Goal: Entertainment & Leisure: Consume media (video, audio)

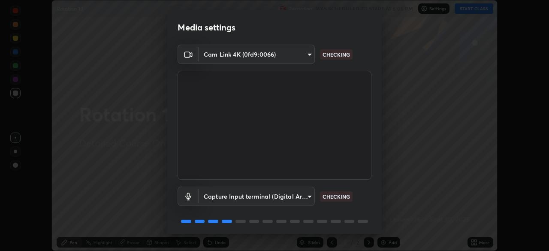
scroll to position [30, 0]
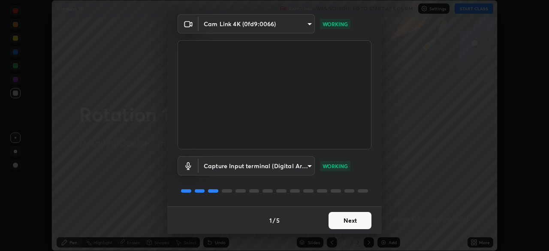
click at [350, 220] on button "Next" at bounding box center [350, 220] width 43 height 17
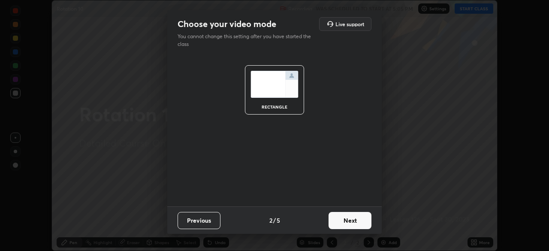
scroll to position [0, 0]
click at [352, 221] on button "Next" at bounding box center [350, 220] width 43 height 17
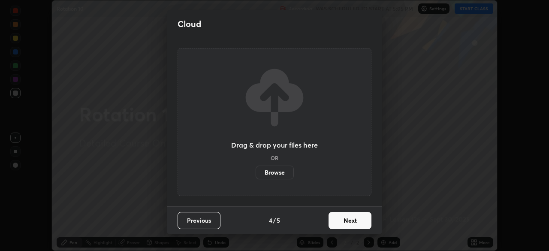
click at [344, 220] on button "Next" at bounding box center [350, 220] width 43 height 17
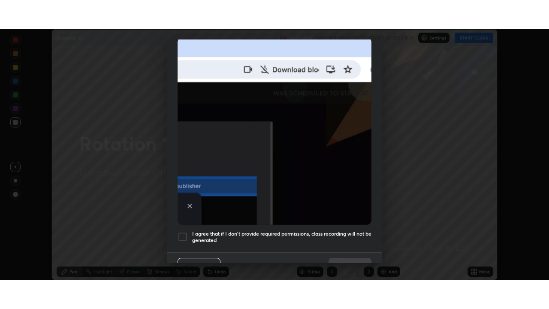
scroll to position [205, 0]
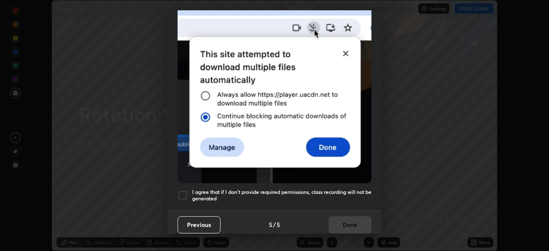
click at [184, 193] on div at bounding box center [183, 195] width 10 height 10
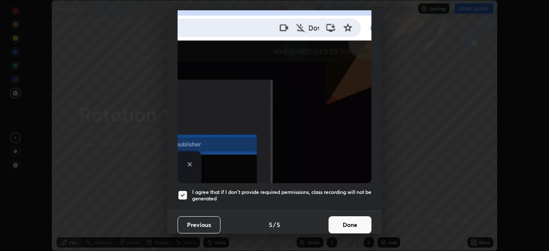
click at [344, 219] on button "Done" at bounding box center [350, 224] width 43 height 17
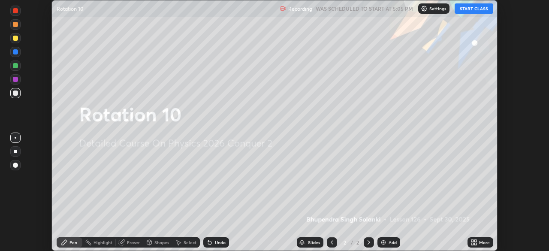
click at [477, 10] on button "START CLASS" at bounding box center [474, 8] width 39 height 10
click at [480, 241] on div "More" at bounding box center [484, 242] width 11 height 4
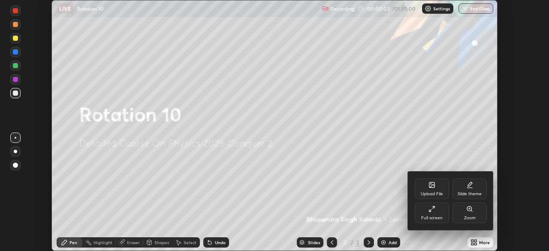
click at [439, 209] on div "Full screen" at bounding box center [432, 212] width 34 height 21
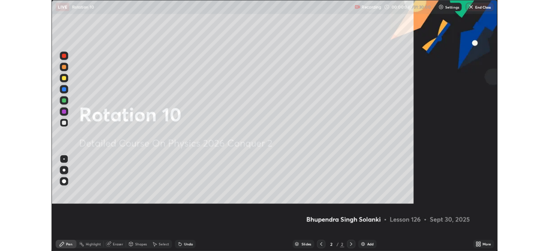
scroll to position [309, 549]
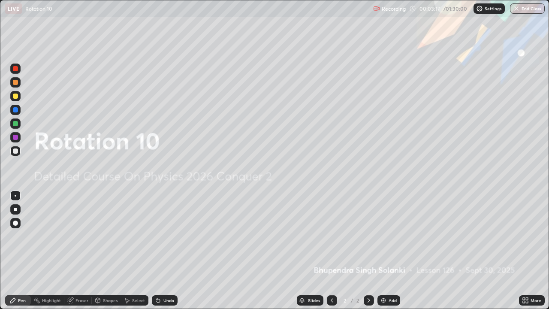
click at [385, 250] on img at bounding box center [383, 300] width 7 height 7
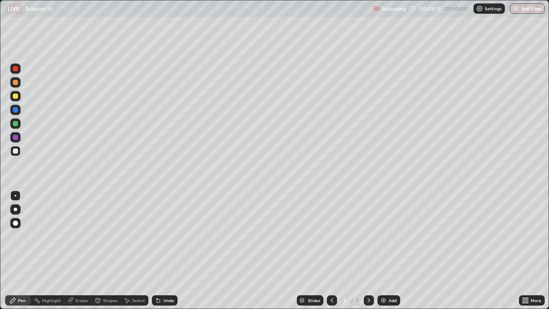
click at [11, 212] on div at bounding box center [15, 209] width 10 height 10
click at [167, 250] on div "Undo" at bounding box center [168, 300] width 11 height 4
click at [165, 250] on div "Undo" at bounding box center [168, 300] width 11 height 4
click at [166, 250] on div "Undo" at bounding box center [168, 300] width 11 height 4
click at [165, 250] on div "Undo" at bounding box center [168, 300] width 11 height 4
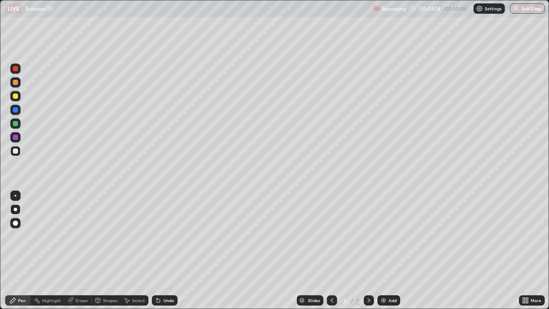
click at [164, 250] on div "Undo" at bounding box center [168, 300] width 11 height 4
click at [18, 97] on div at bounding box center [15, 96] width 10 height 10
click at [17, 96] on div at bounding box center [15, 96] width 5 height 5
click at [386, 250] on img at bounding box center [383, 300] width 7 height 7
click at [168, 250] on div "Undo" at bounding box center [168, 300] width 11 height 4
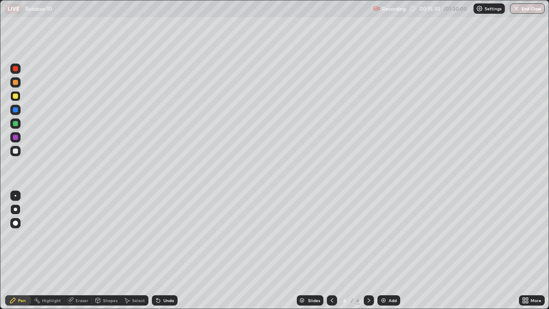
click at [384, 250] on img at bounding box center [383, 300] width 7 height 7
click at [106, 250] on div "Shapes" at bounding box center [110, 300] width 15 height 4
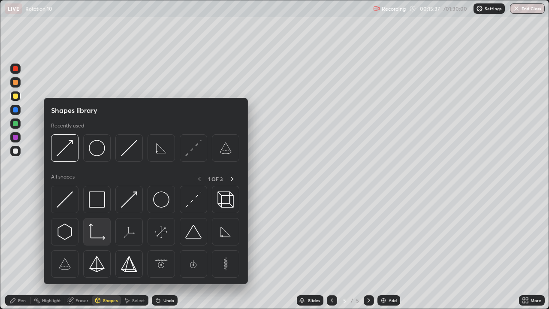
click at [97, 236] on img at bounding box center [97, 231] width 16 height 16
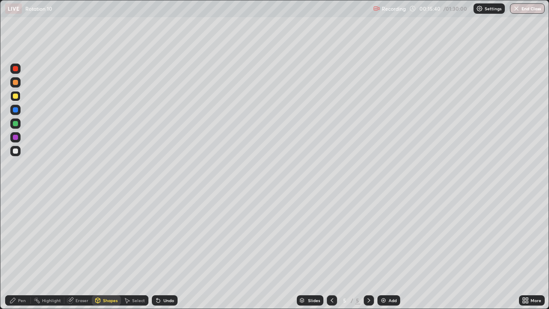
click at [22, 250] on div "Pen" at bounding box center [22, 300] width 8 height 4
click at [16, 199] on div at bounding box center [15, 195] width 10 height 10
click at [166, 250] on div "Undo" at bounding box center [168, 300] width 11 height 4
click at [103, 250] on div "Shapes" at bounding box center [110, 300] width 15 height 4
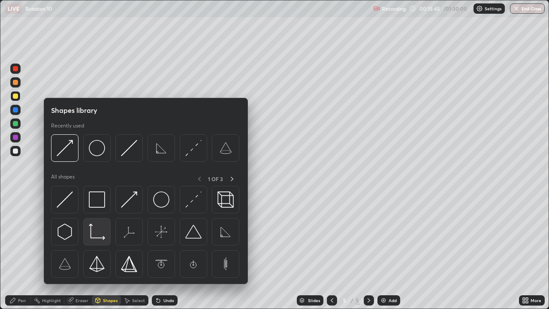
click at [95, 234] on img at bounding box center [97, 231] width 16 height 16
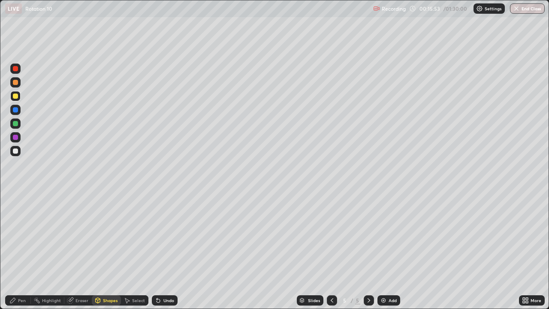
click at [18, 250] on div "Pen" at bounding box center [18, 300] width 26 height 10
click at [166, 250] on div "Undo" at bounding box center [168, 300] width 11 height 4
click at [17, 223] on div at bounding box center [15, 222] width 5 height 5
click at [100, 250] on div "Shapes" at bounding box center [106, 300] width 29 height 10
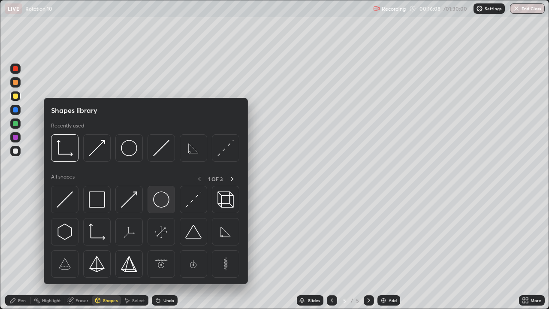
click at [165, 202] on img at bounding box center [161, 199] width 16 height 16
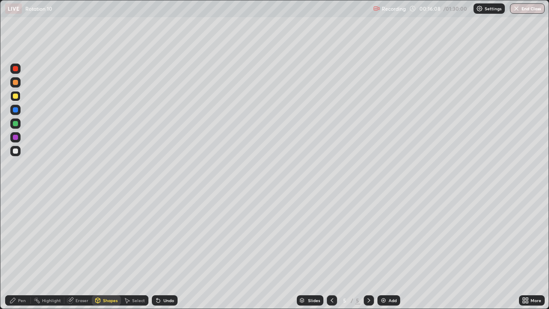
click at [15, 136] on div at bounding box center [15, 137] width 5 height 5
click at [16, 123] on div at bounding box center [15, 123] width 5 height 5
click at [21, 250] on div "Pen" at bounding box center [22, 300] width 8 height 4
click at [16, 211] on div at bounding box center [15, 209] width 3 height 3
click at [164, 250] on div "Undo" at bounding box center [168, 300] width 11 height 4
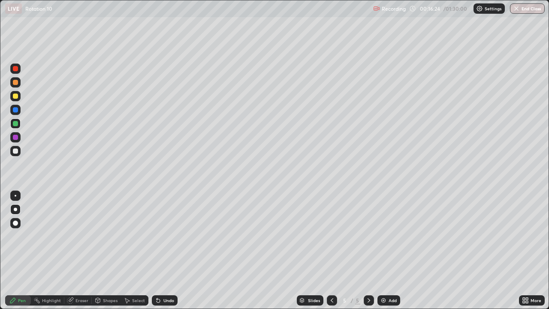
click at [162, 250] on div "Undo" at bounding box center [165, 300] width 26 height 10
click at [15, 151] on div at bounding box center [15, 150] width 5 height 5
click at [107, 250] on div "Shapes" at bounding box center [110, 300] width 15 height 4
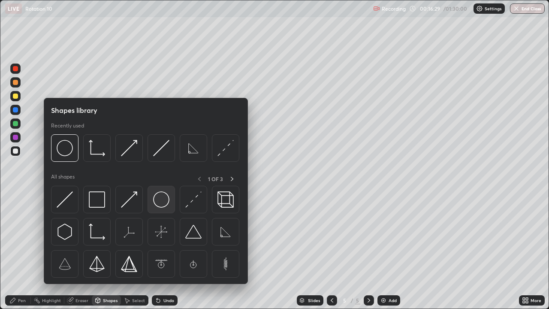
click at [161, 205] on img at bounding box center [161, 199] width 16 height 16
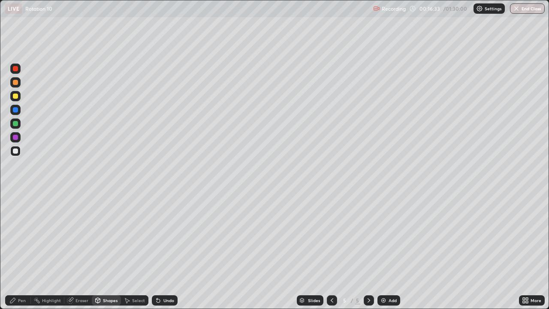
click at [20, 250] on div "Pen" at bounding box center [18, 300] width 26 height 10
click at [111, 250] on div "Shapes" at bounding box center [110, 300] width 15 height 4
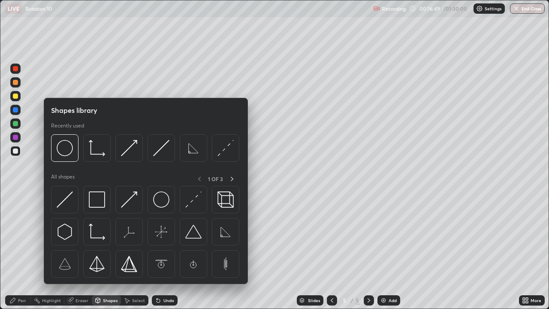
click at [22, 250] on div "Pen" at bounding box center [18, 300] width 26 height 17
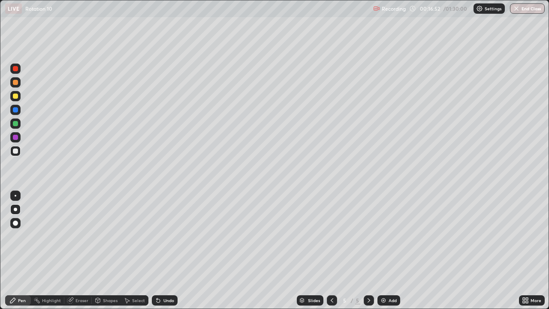
click at [108, 250] on div "Shapes" at bounding box center [110, 300] width 15 height 4
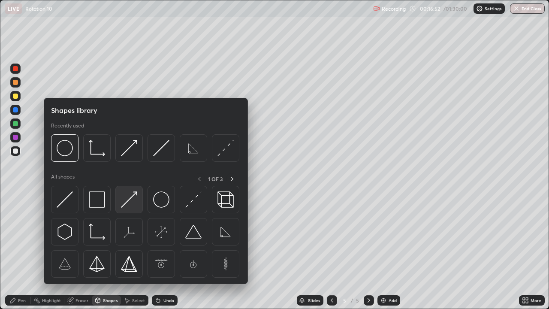
click at [131, 204] on img at bounding box center [129, 199] width 16 height 16
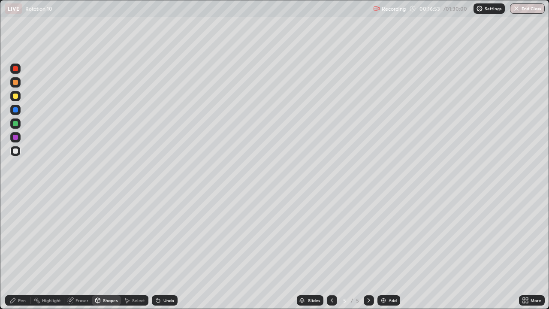
click at [14, 138] on div at bounding box center [15, 137] width 5 height 5
click at [13, 151] on div at bounding box center [15, 150] width 5 height 5
click at [19, 250] on div "Pen" at bounding box center [22, 300] width 8 height 4
click at [169, 250] on div "Undo" at bounding box center [168, 300] width 11 height 4
click at [170, 250] on div "Undo" at bounding box center [165, 300] width 26 height 10
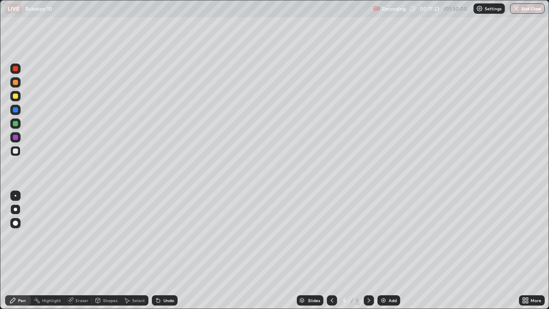
click at [84, 250] on div "Eraser" at bounding box center [81, 300] width 13 height 4
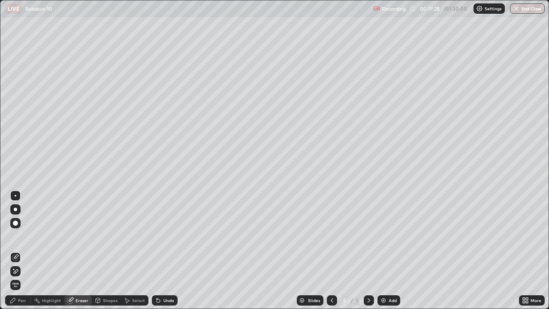
click at [22, 250] on div "Pen" at bounding box center [22, 300] width 8 height 4
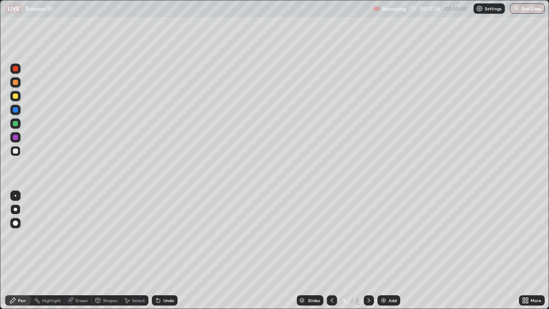
click at [109, 250] on div "Shapes" at bounding box center [106, 300] width 29 height 10
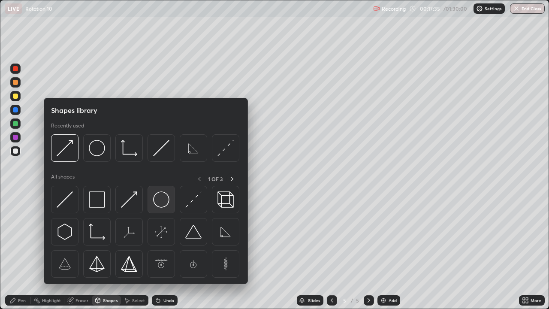
click at [157, 199] on img at bounding box center [161, 199] width 16 height 16
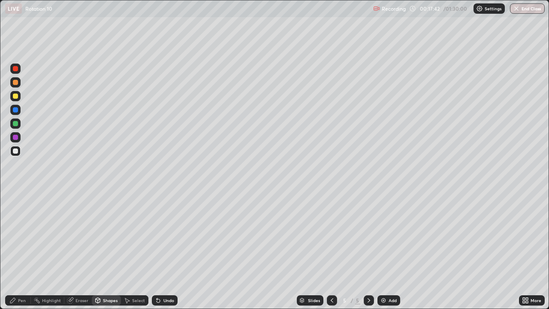
click at [23, 250] on div "Pen" at bounding box center [22, 300] width 8 height 4
click at [18, 250] on div "Pen" at bounding box center [22, 300] width 8 height 4
click at [167, 250] on div "Undo" at bounding box center [168, 300] width 11 height 4
click at [113, 250] on div "Shapes" at bounding box center [110, 300] width 15 height 4
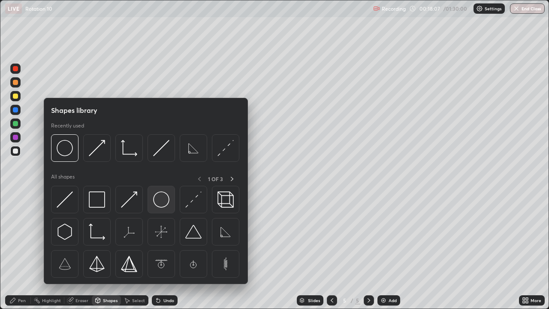
click at [164, 204] on img at bounding box center [161, 199] width 16 height 16
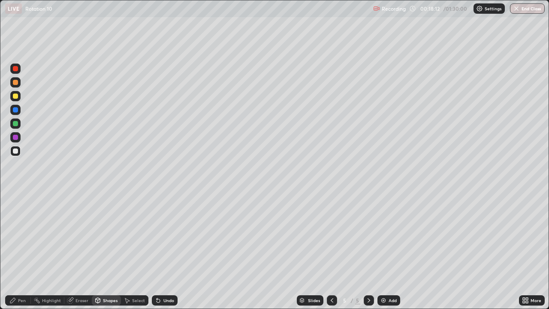
click at [166, 250] on div "Undo" at bounding box center [168, 300] width 11 height 4
click at [19, 250] on div "Pen" at bounding box center [22, 300] width 8 height 4
click at [16, 138] on div at bounding box center [15, 137] width 5 height 5
click at [15, 78] on div at bounding box center [15, 82] width 10 height 10
click at [16, 124] on div at bounding box center [15, 123] width 5 height 5
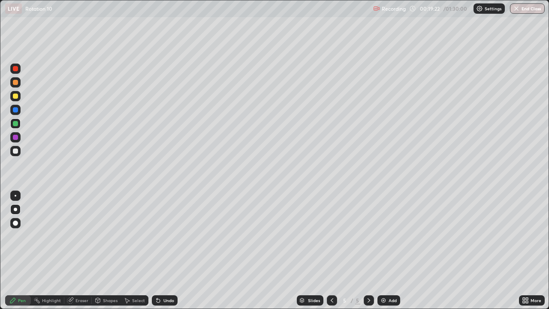
click at [134, 250] on div "Select" at bounding box center [138, 300] width 13 height 4
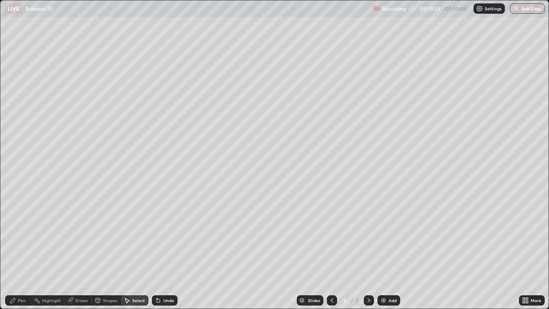
click at [108, 250] on div "Shapes" at bounding box center [110, 300] width 15 height 4
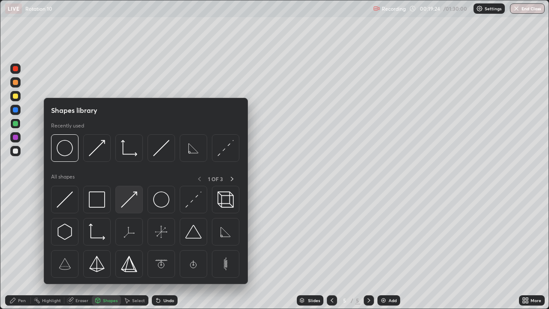
click at [133, 207] on img at bounding box center [129, 199] width 16 height 16
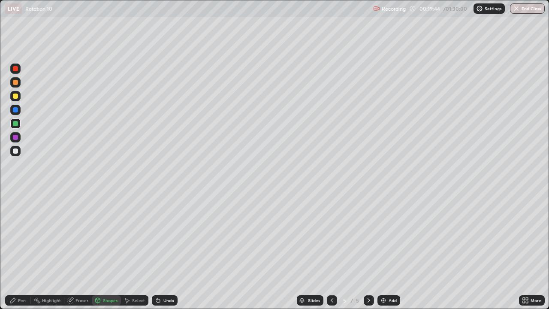
click at [17, 83] on div at bounding box center [15, 82] width 5 height 5
click at [21, 250] on div "Pen" at bounding box center [22, 300] width 8 height 4
click at [13, 153] on div at bounding box center [15, 151] width 10 height 10
click at [168, 250] on div "Undo" at bounding box center [168, 300] width 11 height 4
click at [170, 250] on div "Undo" at bounding box center [168, 300] width 11 height 4
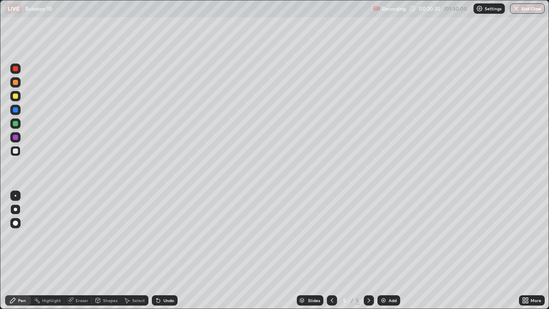
click at [171, 250] on div "Undo" at bounding box center [165, 300] width 26 height 10
click at [176, 250] on div "Undo" at bounding box center [165, 300] width 26 height 10
click at [16, 139] on div at bounding box center [15, 137] width 5 height 5
click at [104, 250] on div "Shapes" at bounding box center [106, 300] width 29 height 10
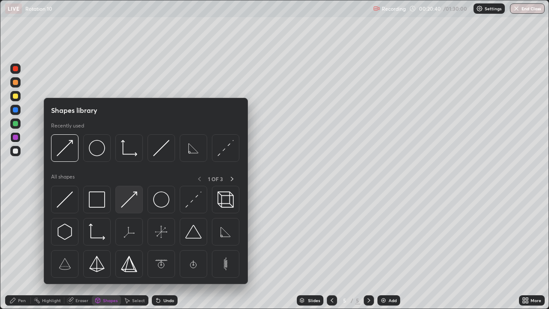
click at [121, 204] on div at bounding box center [128, 199] width 27 height 27
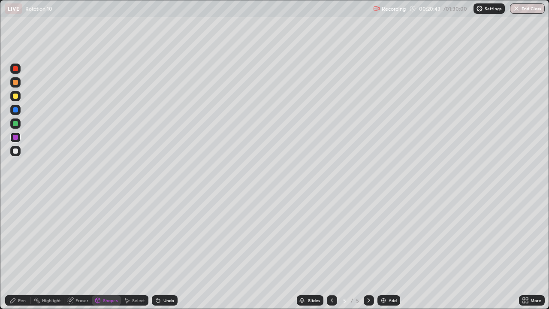
click at [138, 250] on div "Select" at bounding box center [138, 300] width 13 height 4
click at [164, 250] on div "Undo" at bounding box center [168, 300] width 11 height 4
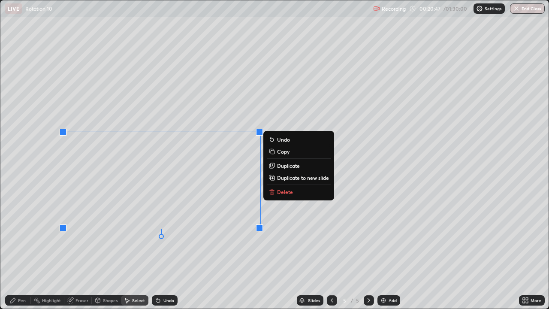
click at [120, 250] on div "0 ° Undo Copy Duplicate Duplicate to new slide Delete" at bounding box center [274, 154] width 548 height 308
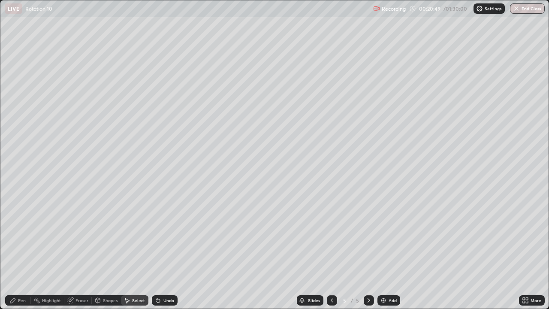
click at [109, 250] on div "Shapes" at bounding box center [106, 300] width 29 height 10
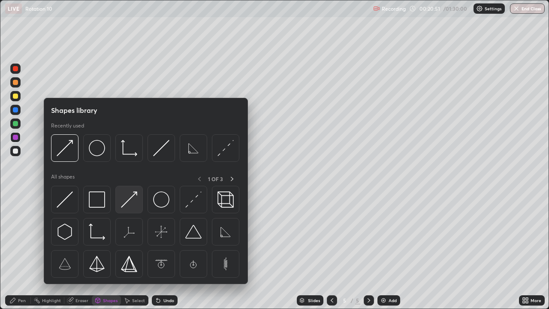
click at [127, 205] on img at bounding box center [129, 199] width 16 height 16
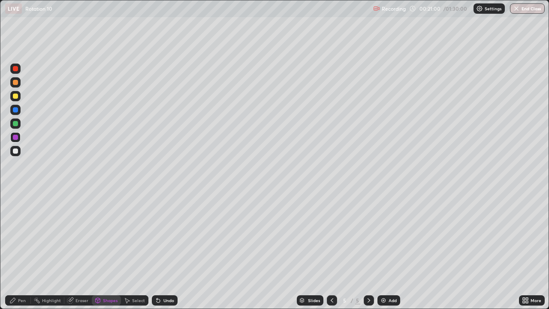
click at [18, 250] on div "Pen" at bounding box center [22, 300] width 8 height 4
click at [17, 110] on div at bounding box center [15, 109] width 5 height 5
click at [105, 250] on div "Shapes" at bounding box center [110, 300] width 15 height 4
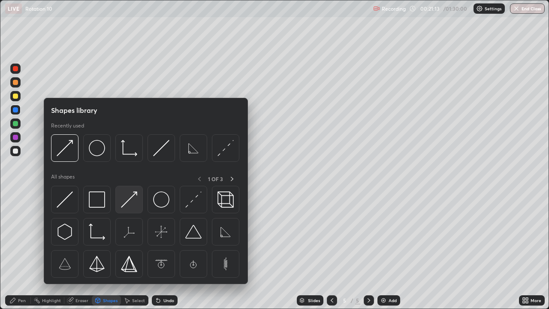
click at [121, 204] on img at bounding box center [129, 199] width 16 height 16
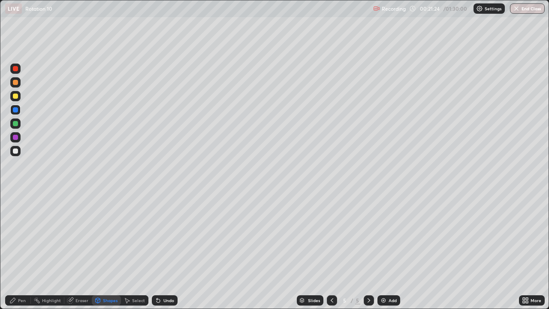
click at [21, 250] on div "Pen" at bounding box center [22, 300] width 8 height 4
click at [15, 83] on div at bounding box center [15, 82] width 5 height 5
click at [16, 69] on div at bounding box center [15, 68] width 5 height 5
click at [112, 250] on div "Shapes" at bounding box center [110, 300] width 15 height 4
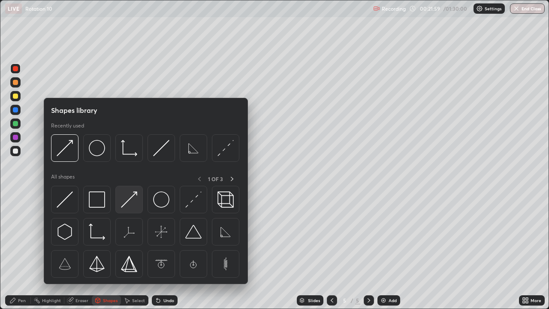
click at [133, 205] on img at bounding box center [129, 199] width 16 height 16
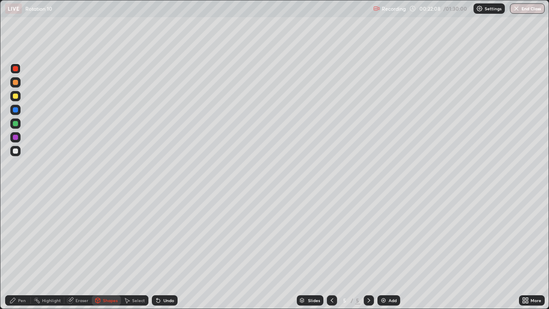
click at [21, 250] on div "Pen" at bounding box center [22, 300] width 8 height 4
click at [163, 250] on div "Undo" at bounding box center [165, 300] width 26 height 10
click at [162, 250] on div "Undo" at bounding box center [165, 300] width 26 height 10
click at [167, 250] on div "Undo" at bounding box center [165, 300] width 26 height 10
click at [14, 151] on div at bounding box center [15, 150] width 5 height 5
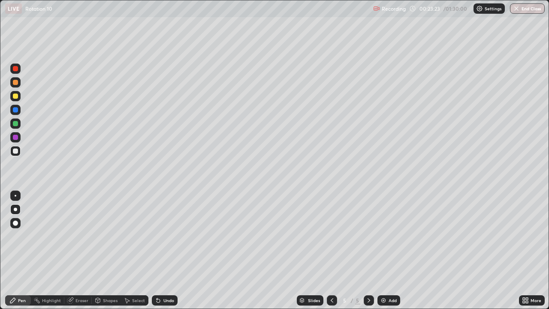
click at [18, 101] on div at bounding box center [15, 96] width 10 height 10
click at [15, 125] on div at bounding box center [15, 123] width 5 height 5
click at [16, 97] on div at bounding box center [15, 96] width 5 height 5
click at [382, 250] on img at bounding box center [383, 300] width 7 height 7
click at [112, 250] on div "Shapes" at bounding box center [110, 300] width 15 height 4
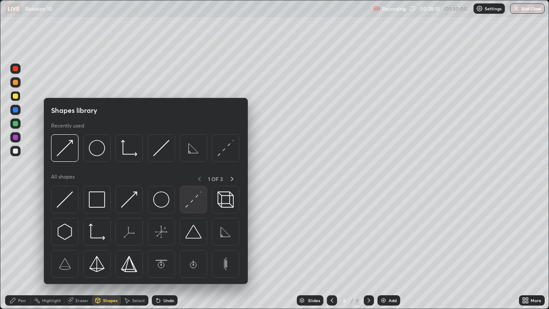
click at [189, 205] on img at bounding box center [193, 199] width 16 height 16
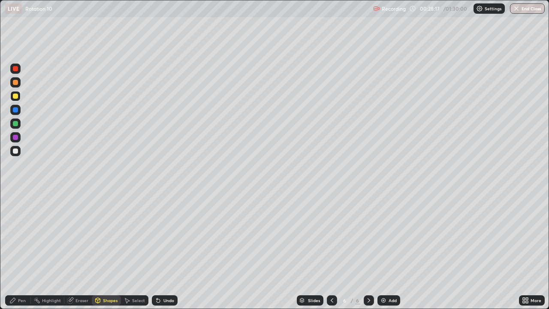
click at [21, 250] on div "Pen" at bounding box center [22, 300] width 8 height 4
click at [15, 196] on div at bounding box center [16, 196] width 2 height 2
click at [110, 250] on div "Shapes" at bounding box center [110, 300] width 15 height 4
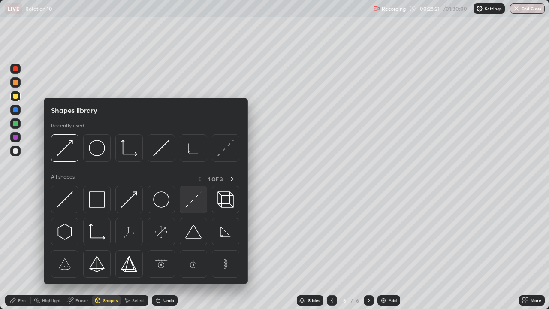
click at [190, 203] on img at bounding box center [193, 199] width 16 height 16
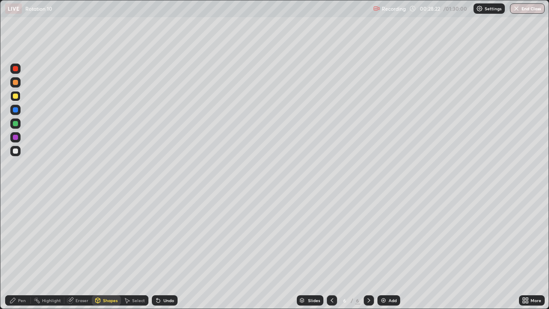
click at [17, 152] on div at bounding box center [15, 150] width 5 height 5
click at [21, 250] on div "Pen" at bounding box center [22, 300] width 8 height 4
click at [112, 250] on div "Shapes" at bounding box center [110, 300] width 15 height 4
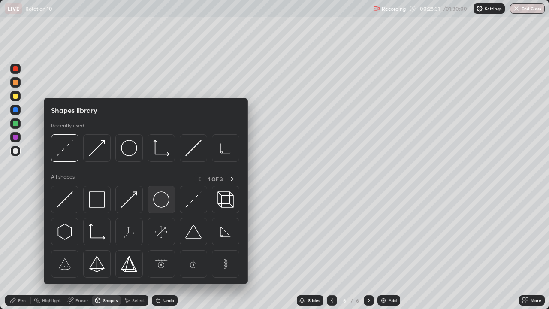
click at [162, 205] on img at bounding box center [161, 199] width 16 height 16
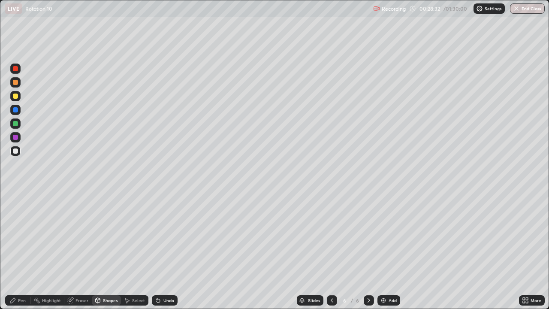
click at [17, 112] on div at bounding box center [15, 109] width 5 height 5
click at [164, 250] on div "Undo" at bounding box center [168, 300] width 11 height 4
click at [17, 250] on div "Pen" at bounding box center [18, 300] width 26 height 10
click at [15, 210] on div at bounding box center [15, 209] width 3 height 3
click at [138, 250] on div "Select" at bounding box center [138, 300] width 13 height 4
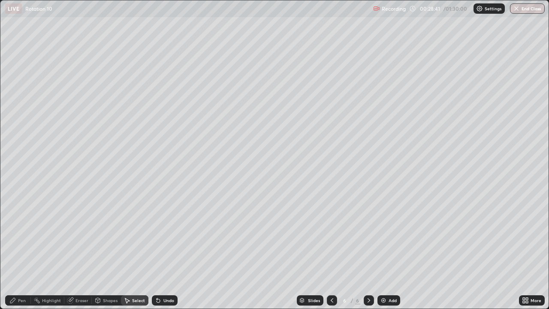
click at [106, 250] on div "Shapes" at bounding box center [110, 300] width 15 height 4
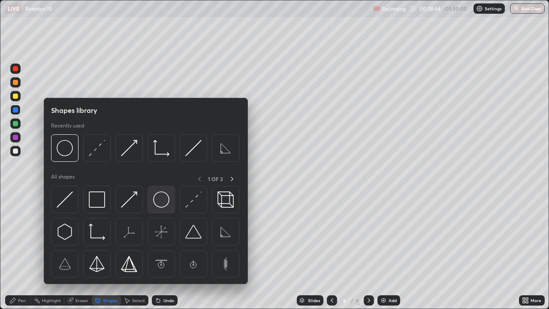
click at [157, 201] on img at bounding box center [161, 199] width 16 height 16
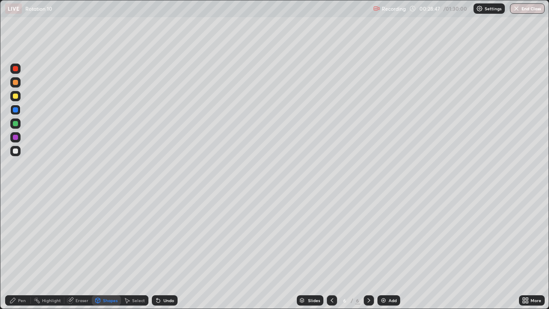
click at [163, 250] on div "Undo" at bounding box center [168, 300] width 11 height 4
click at [16, 112] on div at bounding box center [15, 109] width 5 height 5
click at [20, 250] on div "Pen" at bounding box center [18, 300] width 26 height 10
click at [107, 250] on div "Shapes" at bounding box center [106, 300] width 29 height 10
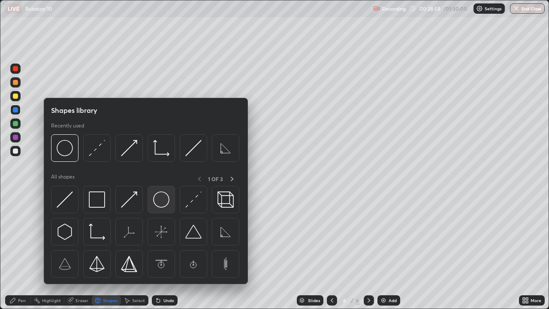
click at [156, 202] on img at bounding box center [161, 199] width 16 height 16
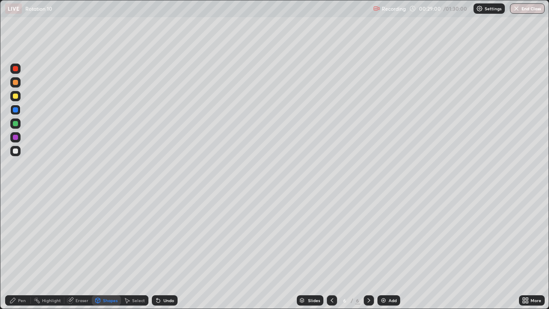
click at [15, 96] on div at bounding box center [15, 96] width 5 height 5
click at [20, 250] on div "Pen" at bounding box center [22, 300] width 8 height 4
click at [101, 250] on div "Shapes" at bounding box center [106, 300] width 29 height 10
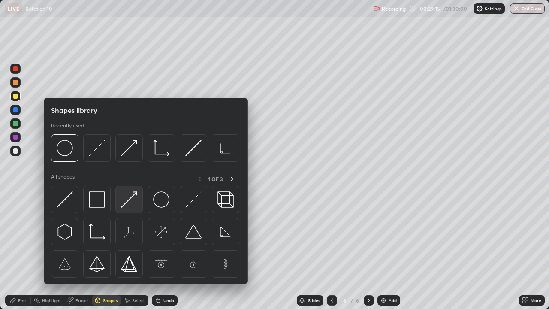
click at [132, 204] on img at bounding box center [129, 199] width 16 height 16
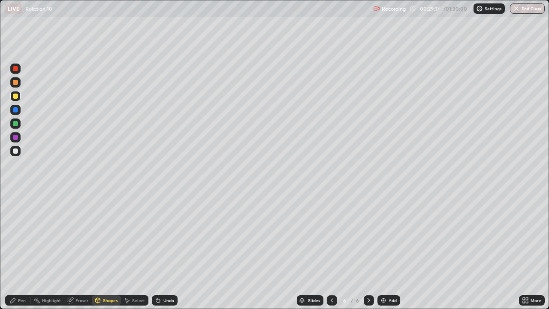
click at [17, 84] on div at bounding box center [15, 82] width 5 height 5
click at [20, 250] on div "Pen" at bounding box center [22, 300] width 8 height 4
click at [109, 250] on div "Shapes" at bounding box center [110, 300] width 15 height 4
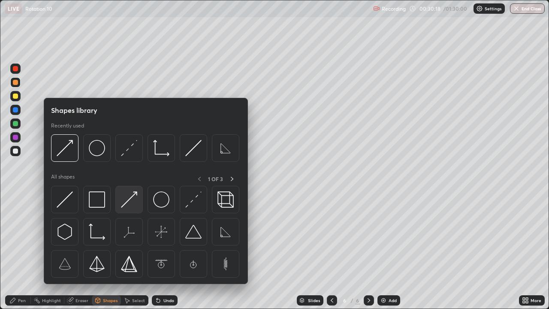
click at [129, 206] on img at bounding box center [129, 199] width 16 height 16
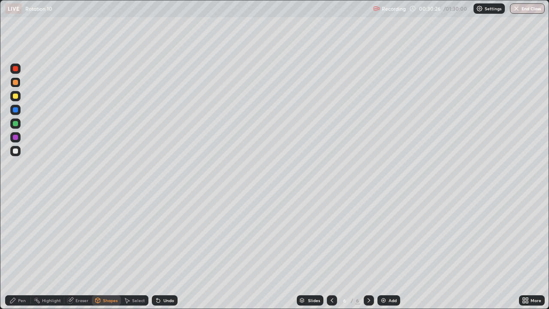
click at [16, 82] on div at bounding box center [15, 82] width 5 height 5
click at [16, 97] on div at bounding box center [15, 96] width 5 height 5
click at [108, 250] on div "Shapes" at bounding box center [110, 300] width 15 height 4
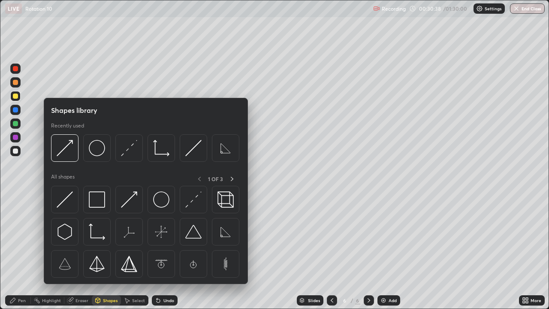
click at [15, 153] on div at bounding box center [15, 150] width 5 height 5
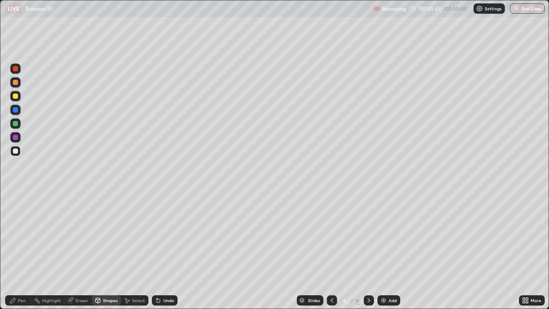
click at [15, 69] on div at bounding box center [15, 68] width 5 height 5
click at [17, 136] on div at bounding box center [15, 137] width 5 height 5
click at [15, 110] on div at bounding box center [15, 109] width 5 height 5
click at [111, 250] on div "Shapes" at bounding box center [110, 300] width 15 height 4
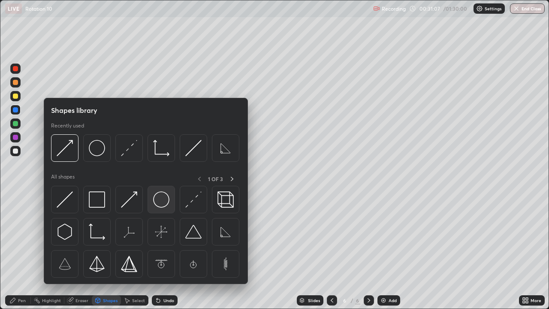
click at [154, 201] on img at bounding box center [161, 199] width 16 height 16
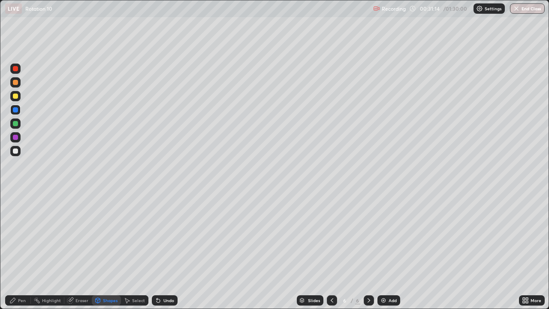
click at [18, 96] on div at bounding box center [15, 96] width 5 height 5
click at [164, 250] on div "Undo" at bounding box center [165, 300] width 26 height 10
click at [16, 250] on icon at bounding box center [12, 300] width 7 height 7
click at [15, 136] on div at bounding box center [15, 137] width 5 height 5
click at [15, 110] on div at bounding box center [15, 109] width 5 height 5
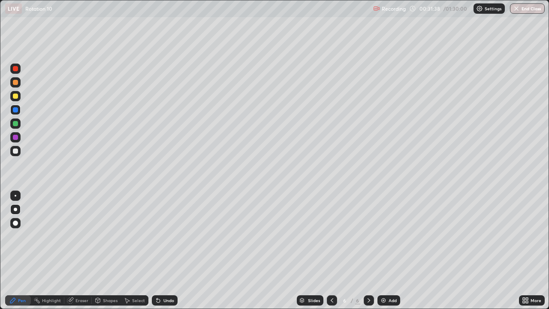
click at [16, 155] on div at bounding box center [15, 151] width 10 height 10
click at [16, 87] on div at bounding box center [15, 82] width 10 height 10
click at [15, 151] on div at bounding box center [15, 150] width 5 height 5
click at [74, 250] on div "Eraser" at bounding box center [77, 300] width 27 height 10
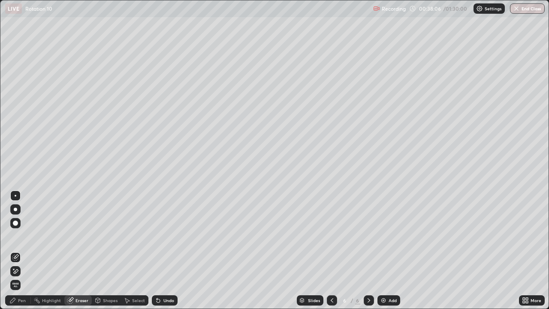
click at [16, 250] on icon at bounding box center [12, 300] width 7 height 7
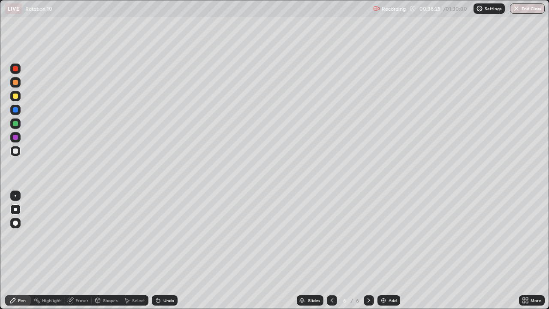
click at [16, 137] on div at bounding box center [15, 137] width 5 height 5
click at [107, 250] on div "Shapes" at bounding box center [110, 300] width 15 height 4
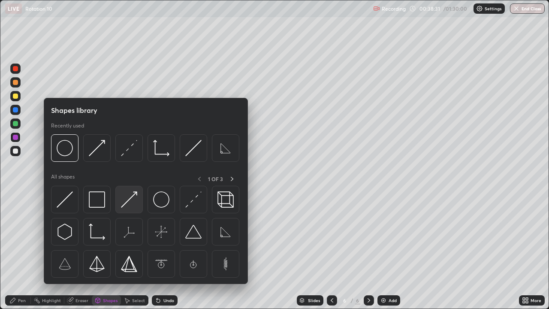
click at [134, 201] on img at bounding box center [129, 199] width 16 height 16
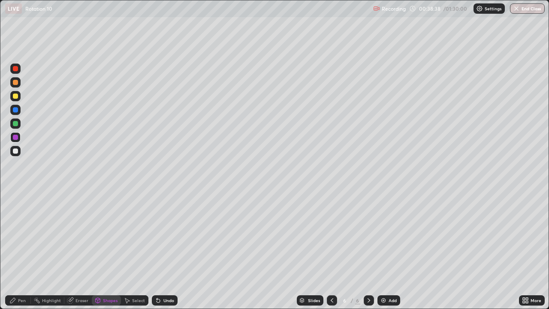
click at [19, 72] on div at bounding box center [15, 68] width 10 height 10
click at [23, 250] on div "Pen" at bounding box center [18, 300] width 26 height 10
click at [13, 137] on div at bounding box center [15, 137] width 5 height 5
click at [18, 71] on div at bounding box center [15, 68] width 10 height 10
click at [169, 250] on div "Undo" at bounding box center [168, 300] width 11 height 4
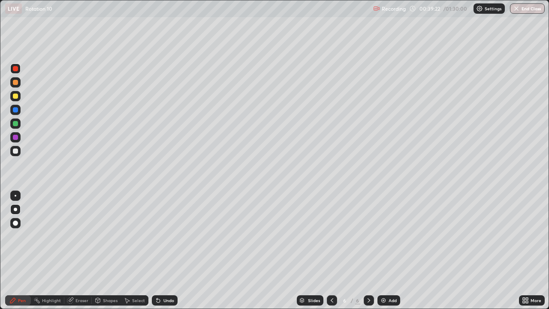
click at [17, 151] on div at bounding box center [15, 150] width 5 height 5
click at [175, 250] on div "Undo" at bounding box center [165, 300] width 26 height 10
click at [18, 122] on div at bounding box center [15, 123] width 5 height 5
click at [108, 250] on div "Shapes" at bounding box center [110, 300] width 15 height 4
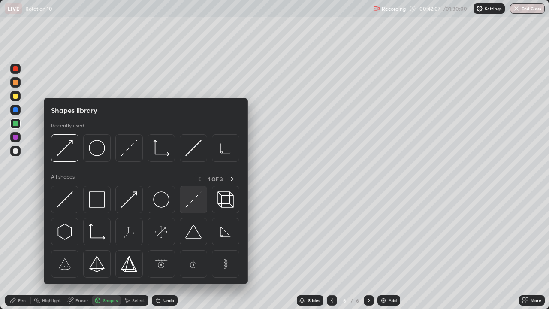
click at [186, 205] on img at bounding box center [193, 199] width 16 height 16
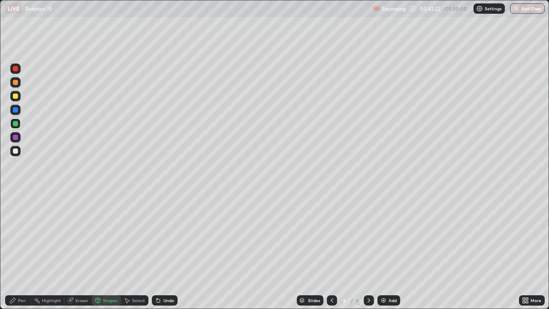
click at [167, 250] on div "Undo" at bounding box center [168, 300] width 11 height 4
click at [166, 250] on div "Undo" at bounding box center [168, 300] width 11 height 4
click at [22, 250] on div "Pen" at bounding box center [22, 300] width 8 height 4
click at [109, 250] on div "Shapes" at bounding box center [110, 300] width 15 height 4
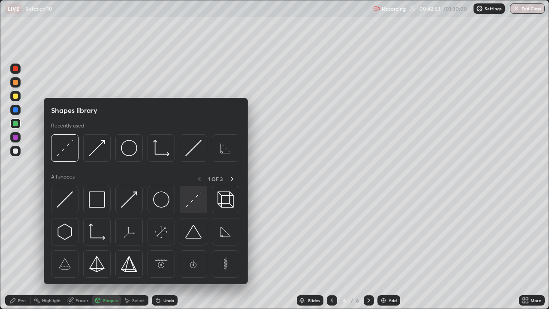
click at [194, 203] on img at bounding box center [193, 199] width 16 height 16
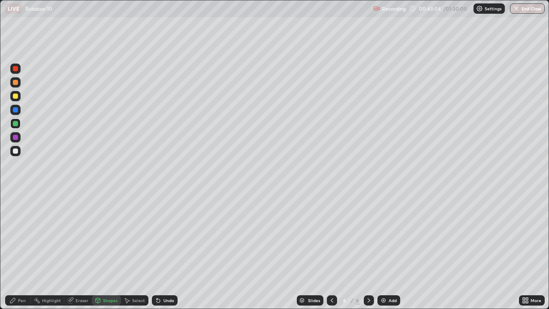
click at [21, 250] on div "Pen" at bounding box center [18, 300] width 26 height 10
click at [17, 152] on div at bounding box center [15, 150] width 5 height 5
click at [16, 70] on div at bounding box center [15, 68] width 5 height 5
click at [105, 250] on div "Shapes" at bounding box center [110, 300] width 15 height 4
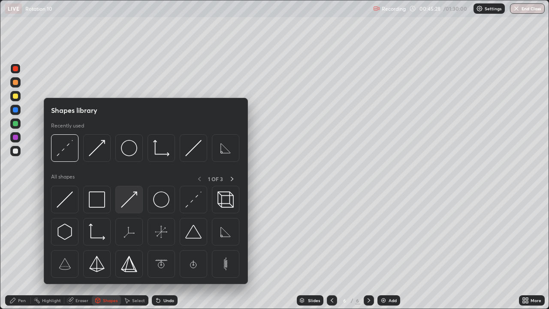
click at [125, 198] on img at bounding box center [129, 199] width 16 height 16
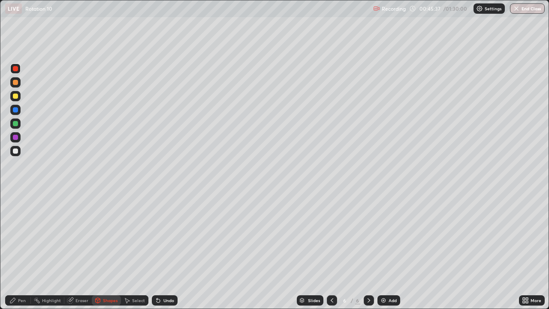
click at [18, 250] on div "Pen" at bounding box center [22, 300] width 8 height 4
click at [384, 250] on img at bounding box center [383, 300] width 7 height 7
click at [105, 250] on div "Shapes" at bounding box center [110, 300] width 15 height 4
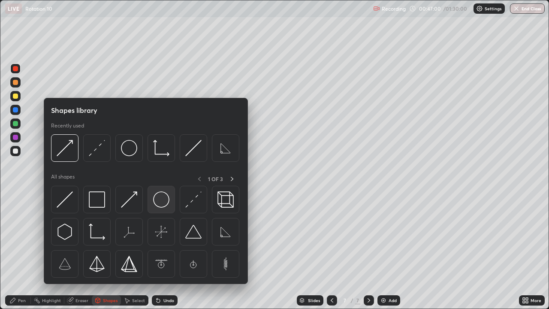
click at [156, 205] on img at bounding box center [161, 199] width 16 height 16
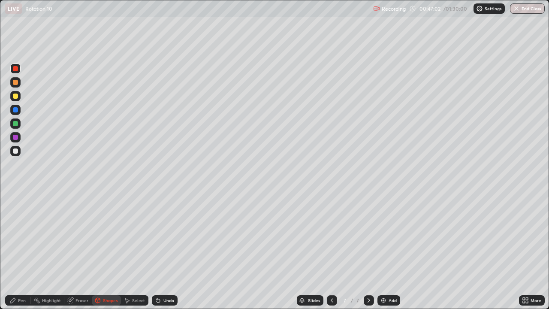
click at [163, 250] on div "Undo" at bounding box center [168, 300] width 11 height 4
click at [164, 250] on div "Undo" at bounding box center [165, 300] width 26 height 10
click at [16, 149] on div at bounding box center [15, 150] width 5 height 5
click at [16, 110] on div at bounding box center [15, 109] width 5 height 5
click at [165, 250] on div "Undo" at bounding box center [168, 300] width 11 height 4
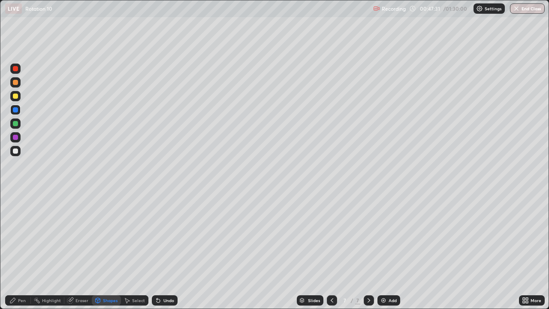
click at [81, 250] on div "Eraser" at bounding box center [81, 300] width 13 height 4
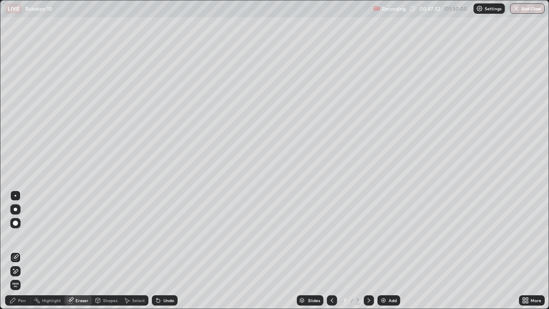
click at [22, 250] on div "Pen" at bounding box center [18, 300] width 26 height 10
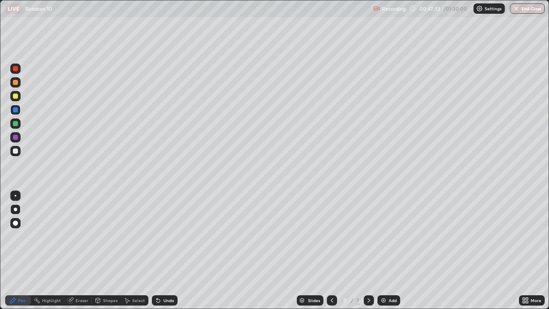
click at [106, 250] on div "Shapes" at bounding box center [106, 300] width 29 height 10
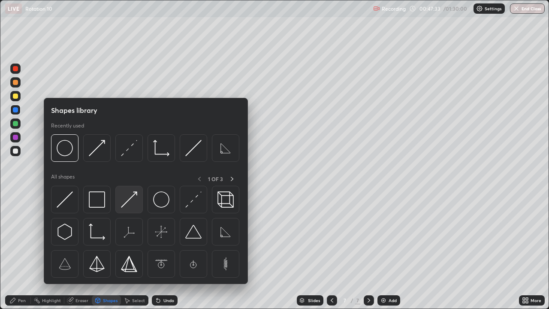
click at [128, 205] on img at bounding box center [129, 199] width 16 height 16
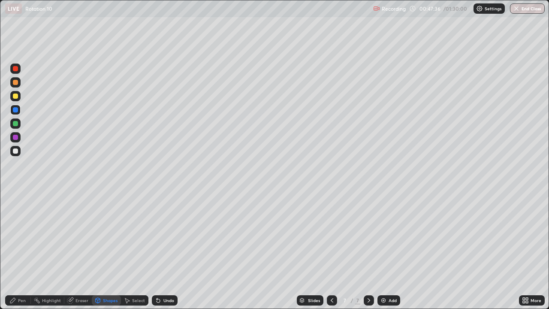
click at [16, 97] on div at bounding box center [15, 96] width 5 height 5
click at [23, 250] on div "Pen" at bounding box center [22, 300] width 8 height 4
click at [106, 250] on div "Shapes" at bounding box center [110, 300] width 15 height 4
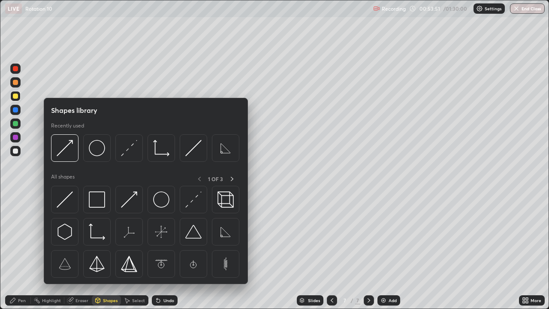
click at [79, 250] on div "Eraser" at bounding box center [81, 300] width 13 height 4
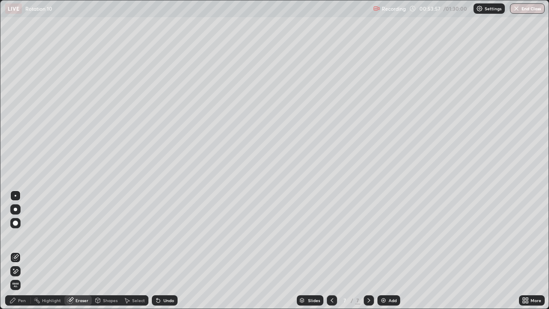
click at [83, 250] on div "Eraser" at bounding box center [81, 300] width 13 height 4
click at [21, 250] on div "Pen" at bounding box center [22, 300] width 8 height 4
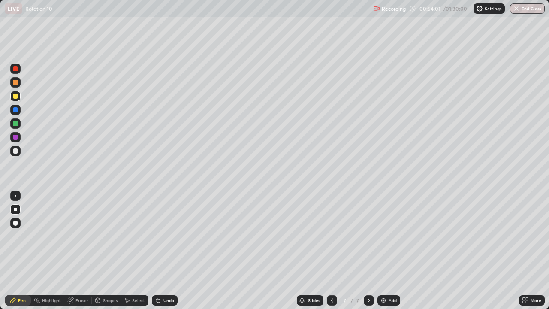
click at [106, 250] on div "Shapes" at bounding box center [110, 300] width 15 height 4
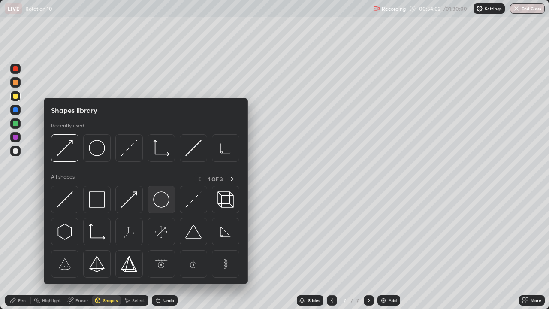
click at [156, 201] on img at bounding box center [161, 199] width 16 height 16
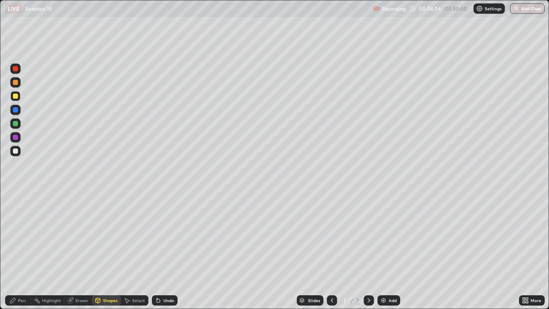
click at [17, 112] on div at bounding box center [15, 109] width 5 height 5
click at [167, 250] on div "Undo" at bounding box center [168, 300] width 11 height 4
click at [170, 250] on div "Undo" at bounding box center [168, 300] width 11 height 4
click at [164, 250] on div "Undo" at bounding box center [168, 300] width 11 height 4
click at [161, 250] on div "Undo" at bounding box center [165, 300] width 26 height 10
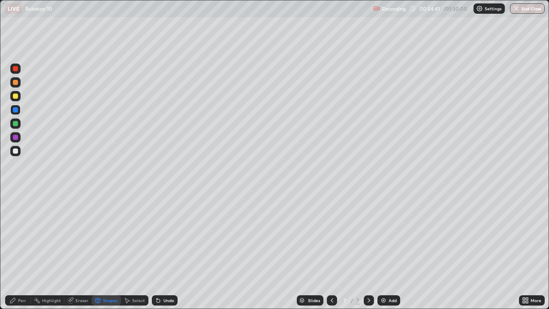
click at [24, 193] on div "Erase all" at bounding box center [15, 154] width 21 height 275
click at [15, 67] on div at bounding box center [15, 68] width 5 height 5
click at [106, 250] on div "Shapes" at bounding box center [110, 300] width 15 height 4
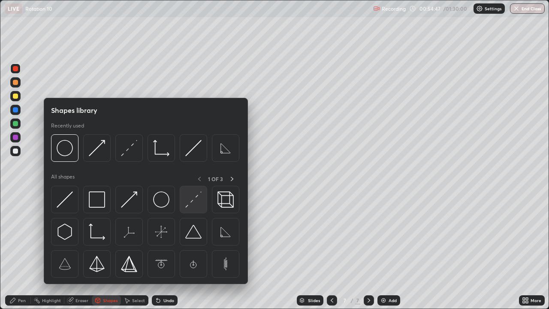
click at [193, 200] on img at bounding box center [193, 199] width 16 height 16
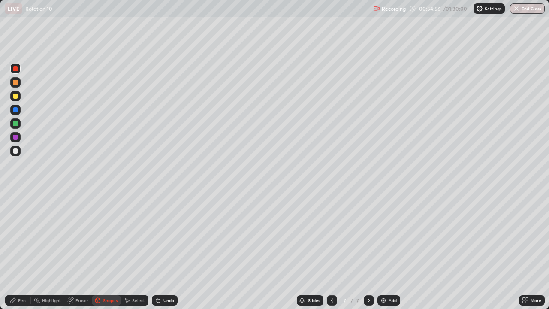
click at [19, 250] on div "Pen" at bounding box center [18, 300] width 26 height 10
click at [16, 153] on div at bounding box center [15, 150] width 5 height 5
click at [75, 250] on div "Eraser" at bounding box center [81, 300] width 13 height 4
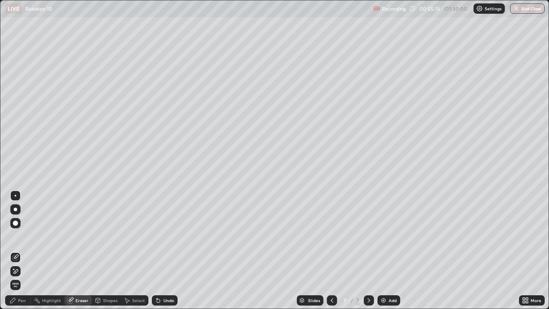
click at [21, 250] on div "Pen" at bounding box center [22, 300] width 8 height 4
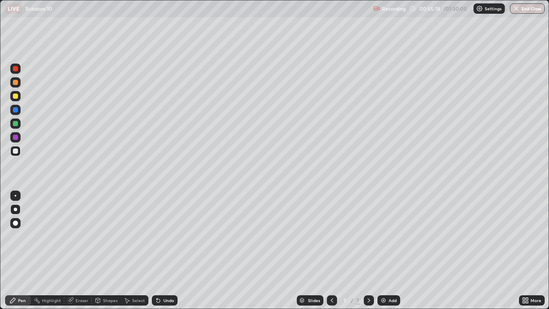
click at [164, 250] on div "Undo" at bounding box center [168, 300] width 11 height 4
click at [16, 98] on div at bounding box center [15, 96] width 5 height 5
click at [16, 152] on div at bounding box center [15, 150] width 5 height 5
click at [16, 125] on div at bounding box center [15, 123] width 5 height 5
click at [107, 250] on div "Shapes" at bounding box center [110, 300] width 15 height 4
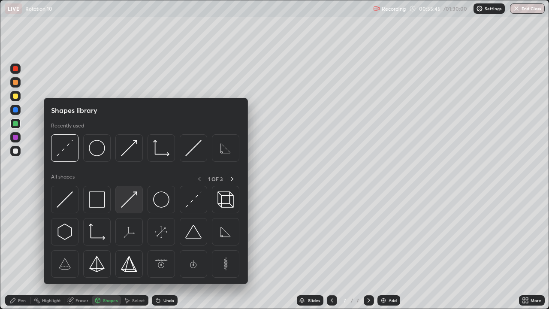
click at [128, 203] on img at bounding box center [129, 199] width 16 height 16
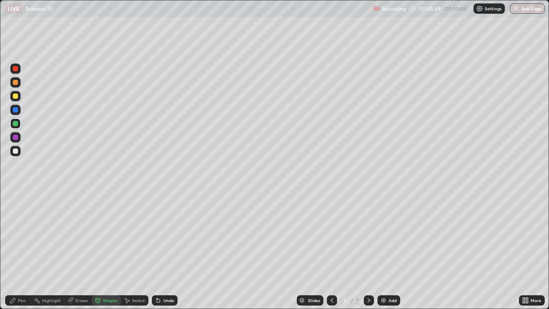
click at [17, 84] on div at bounding box center [15, 82] width 5 height 5
click at [105, 250] on div "Shapes" at bounding box center [106, 300] width 29 height 10
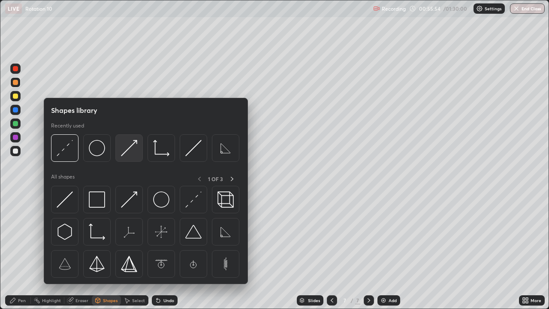
click at [132, 148] on img at bounding box center [129, 148] width 16 height 16
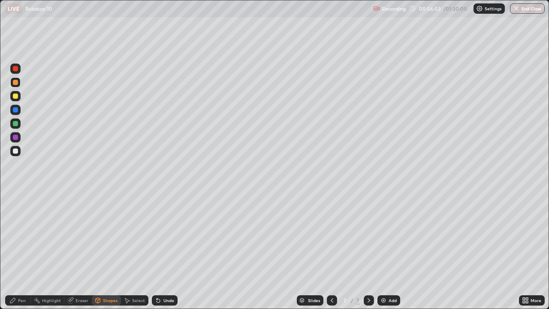
click at [20, 250] on div "Pen" at bounding box center [22, 300] width 8 height 4
click at [15, 96] on div at bounding box center [15, 96] width 5 height 5
click at [16, 151] on div at bounding box center [15, 150] width 5 height 5
click at [15, 108] on div at bounding box center [15, 109] width 5 height 5
click at [103, 250] on div "Shapes" at bounding box center [110, 300] width 15 height 4
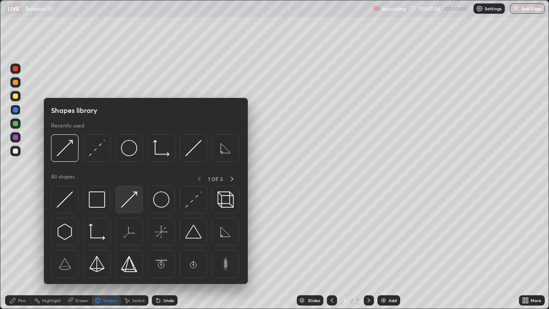
click at [126, 203] on img at bounding box center [129, 199] width 16 height 16
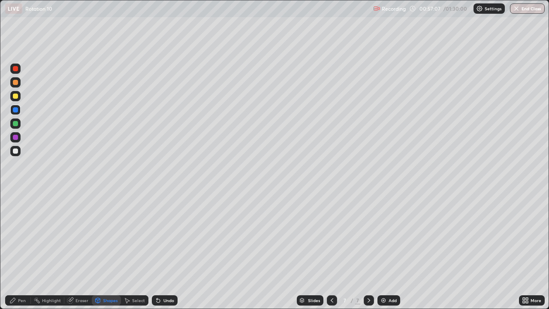
click at [16, 70] on div at bounding box center [15, 68] width 5 height 5
click at [13, 80] on div at bounding box center [15, 82] width 10 height 10
click at [169, 250] on div "Undo" at bounding box center [165, 300] width 26 height 10
click at [15, 86] on div at bounding box center [15, 82] width 10 height 10
click at [167, 250] on div "Undo" at bounding box center [168, 300] width 11 height 4
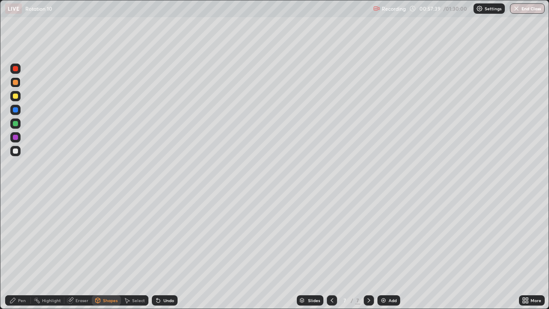
click at [18, 250] on div "Pen" at bounding box center [18, 300] width 26 height 10
click at [389, 250] on div "Add" at bounding box center [393, 300] width 8 height 4
click at [107, 250] on div "Shapes" at bounding box center [110, 300] width 15 height 4
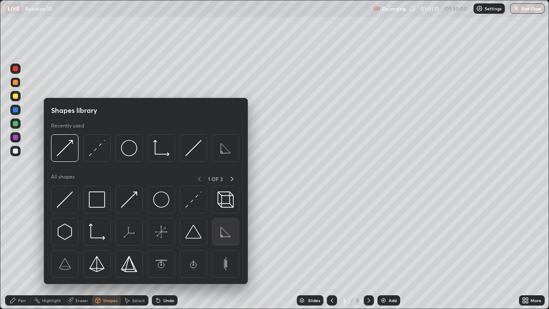
click at [220, 233] on img at bounding box center [225, 231] width 16 height 16
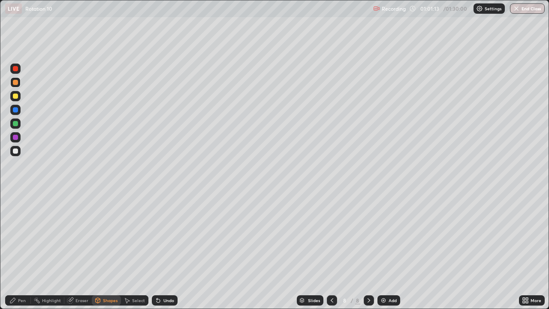
click at [18, 151] on div at bounding box center [15, 150] width 5 height 5
click at [22, 250] on div "Pen" at bounding box center [22, 300] width 8 height 4
click at [105, 250] on div "Shapes" at bounding box center [106, 300] width 29 height 10
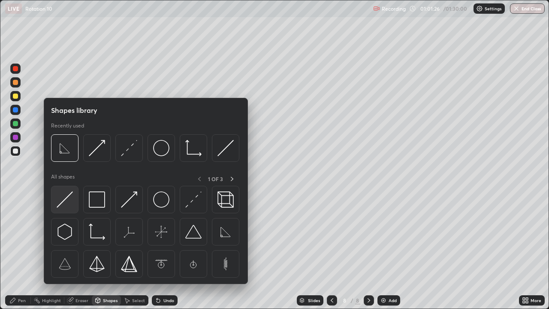
click at [65, 209] on div at bounding box center [64, 199] width 27 height 27
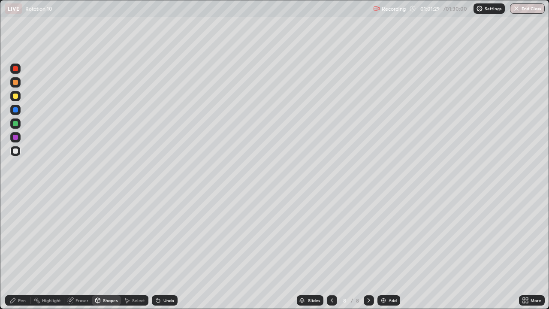
click at [167, 250] on div "Undo" at bounding box center [168, 300] width 11 height 4
click at [17, 250] on div "Pen" at bounding box center [18, 300] width 26 height 10
click at [15, 196] on div at bounding box center [16, 196] width 2 height 2
click at [109, 250] on div "Shapes" at bounding box center [110, 300] width 15 height 4
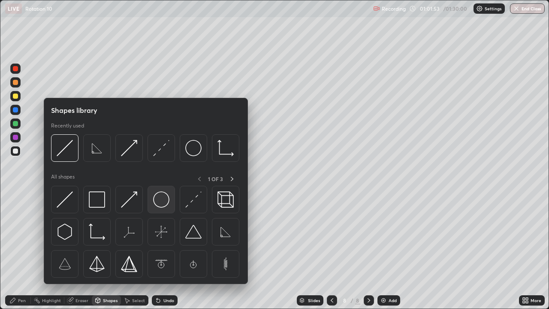
click at [157, 201] on img at bounding box center [161, 199] width 16 height 16
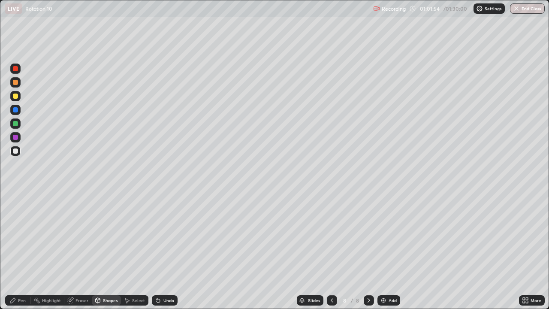
click at [15, 110] on div at bounding box center [15, 109] width 5 height 5
click at [171, 250] on div "Undo" at bounding box center [168, 300] width 11 height 4
click at [22, 250] on div "Pen" at bounding box center [18, 300] width 26 height 10
click at [15, 209] on div at bounding box center [15, 209] width 3 height 3
click at [170, 250] on div "Undo" at bounding box center [168, 300] width 11 height 4
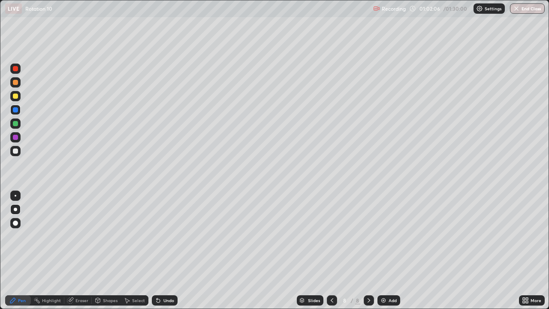
click at [101, 250] on div "Shapes" at bounding box center [106, 300] width 29 height 10
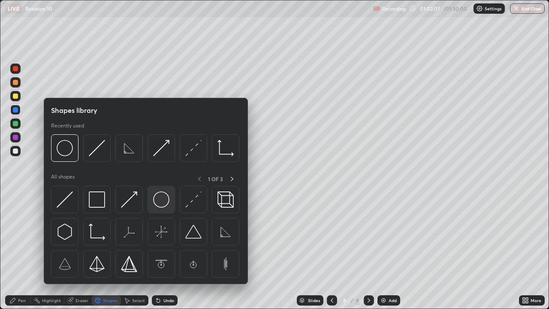
click at [164, 202] on img at bounding box center [161, 199] width 16 height 16
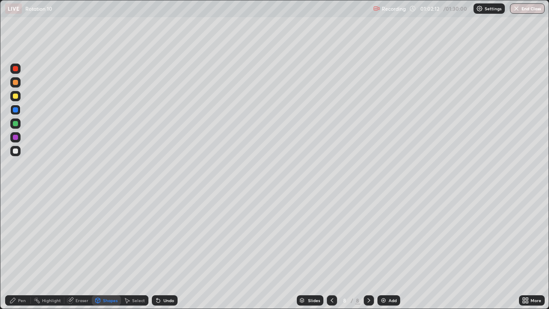
click at [125, 250] on div "Select" at bounding box center [134, 300] width 27 height 10
click at [109, 250] on div "Shapes" at bounding box center [110, 300] width 15 height 4
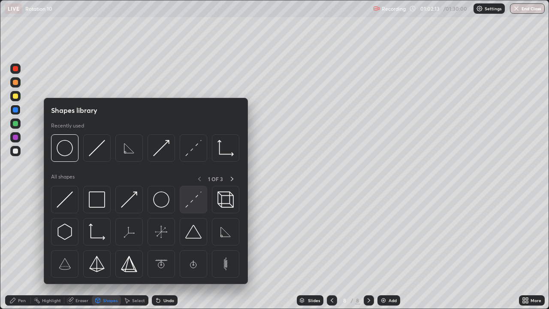
click at [192, 205] on img at bounding box center [193, 199] width 16 height 16
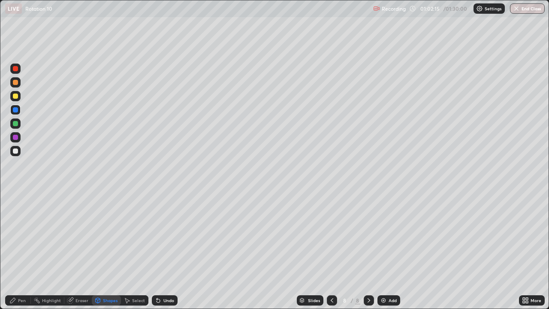
click at [17, 82] on div at bounding box center [15, 82] width 5 height 5
click at [169, 250] on div "Undo" at bounding box center [168, 300] width 11 height 4
click at [16, 111] on div at bounding box center [15, 109] width 5 height 5
click at [168, 250] on div "Undo" at bounding box center [168, 300] width 11 height 4
click at [103, 250] on div "Shapes" at bounding box center [110, 300] width 15 height 4
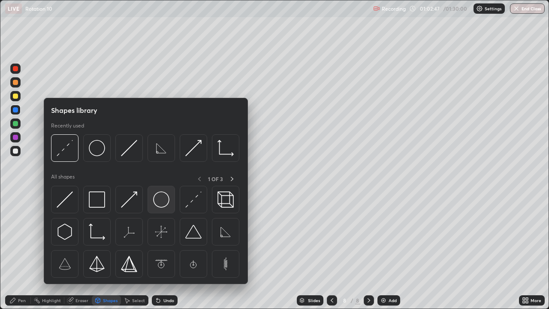
click at [160, 198] on img at bounding box center [161, 199] width 16 height 16
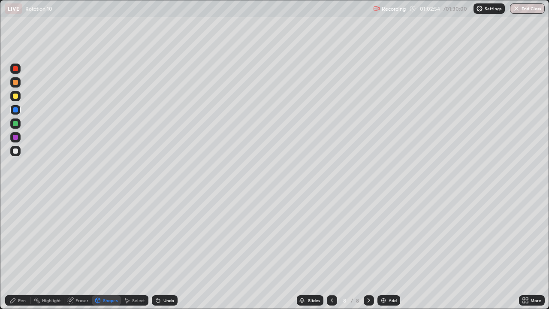
click at [18, 250] on div "Pen" at bounding box center [18, 300] width 26 height 10
click at [15, 210] on div at bounding box center [15, 209] width 3 height 3
click at [15, 138] on div at bounding box center [15, 137] width 5 height 5
click at [107, 250] on div "Shapes" at bounding box center [110, 300] width 15 height 4
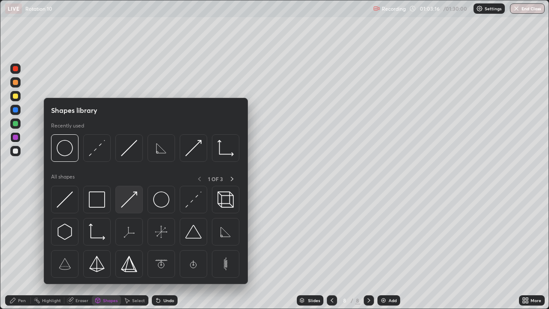
click at [134, 202] on img at bounding box center [129, 199] width 16 height 16
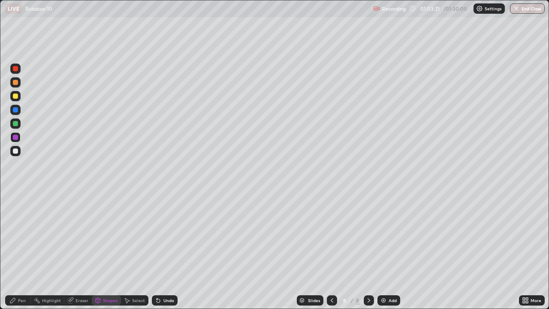
click at [23, 250] on div "Pen" at bounding box center [18, 300] width 26 height 10
click at [104, 250] on div "Shapes" at bounding box center [110, 300] width 15 height 4
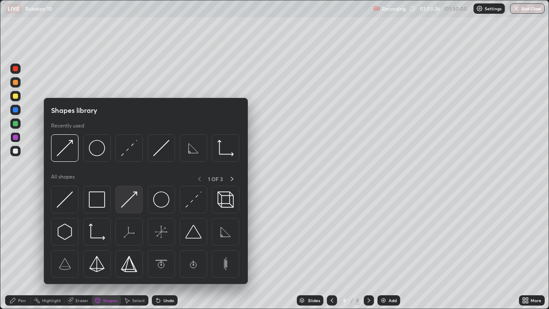
click at [136, 203] on img at bounding box center [129, 199] width 16 height 16
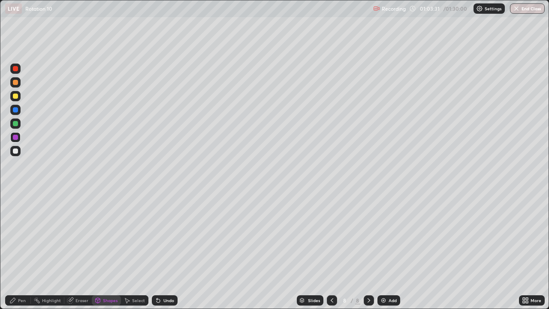
click at [163, 250] on div "Undo" at bounding box center [168, 300] width 11 height 4
click at [21, 250] on div "Pen" at bounding box center [22, 300] width 8 height 4
click at [15, 151] on div at bounding box center [15, 150] width 5 height 5
click at [164, 250] on div "Undo" at bounding box center [168, 300] width 11 height 4
click at [166, 250] on div "Undo" at bounding box center [165, 300] width 26 height 10
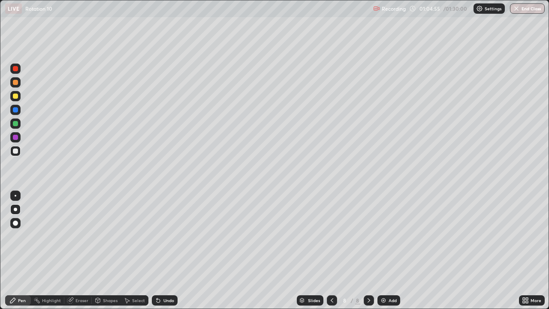
click at [16, 112] on div at bounding box center [15, 109] width 5 height 5
click at [78, 250] on div "Eraser" at bounding box center [81, 300] width 13 height 4
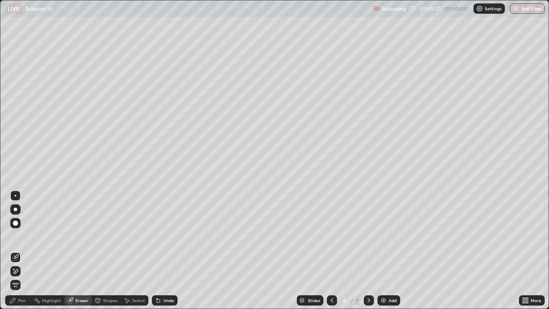
click at [23, 250] on div "Pen" at bounding box center [22, 300] width 8 height 4
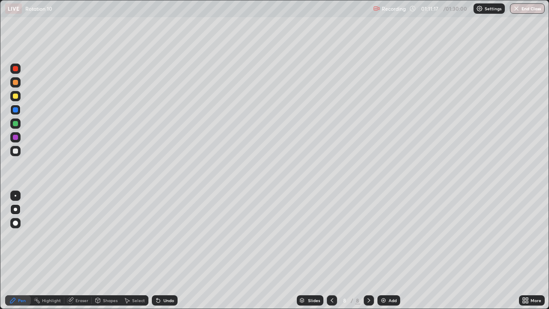
click at [17, 97] on div at bounding box center [15, 96] width 5 height 5
click at [135, 250] on div "Select" at bounding box center [138, 300] width 13 height 4
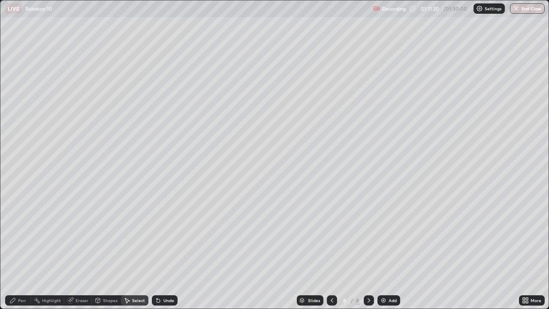
click at [112, 250] on div "Shapes" at bounding box center [110, 300] width 15 height 4
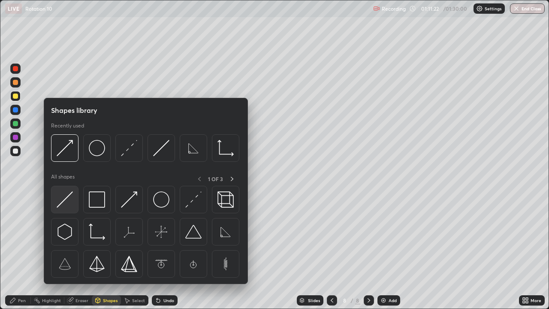
click at [72, 202] on img at bounding box center [65, 199] width 16 height 16
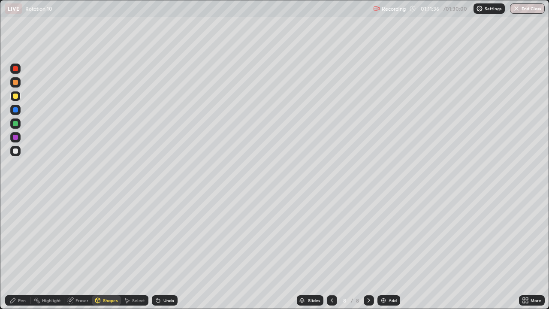
click at [13, 150] on div at bounding box center [15, 150] width 5 height 5
click at [168, 250] on div "Undo" at bounding box center [168, 300] width 11 height 4
click at [163, 250] on div "Undo" at bounding box center [165, 300] width 26 height 10
click at [18, 250] on div "Pen" at bounding box center [22, 300] width 8 height 4
click at [168, 250] on div "Undo" at bounding box center [165, 300] width 26 height 10
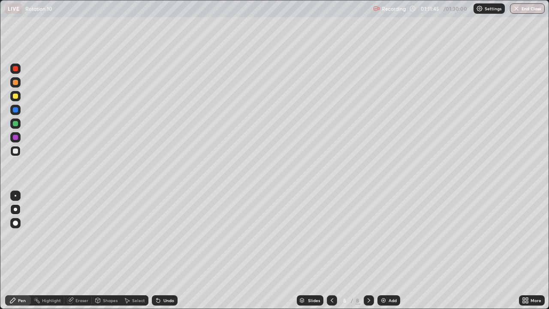
click at [15, 124] on div at bounding box center [15, 123] width 5 height 5
click at [171, 250] on div "Undo" at bounding box center [168, 300] width 11 height 4
click at [16, 151] on div at bounding box center [15, 150] width 5 height 5
click at [85, 250] on div "Eraser" at bounding box center [81, 300] width 13 height 4
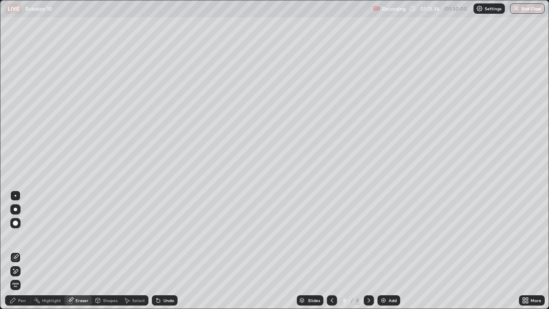
click at [20, 250] on div "Pen" at bounding box center [22, 300] width 8 height 4
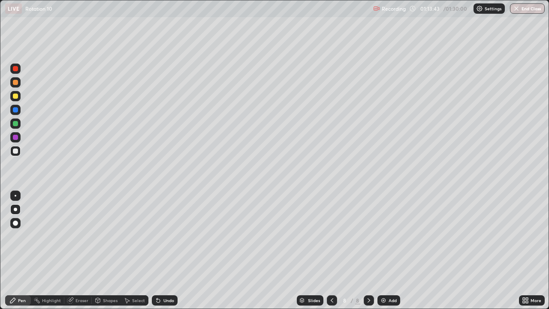
click at [16, 70] on div at bounding box center [15, 68] width 5 height 5
click at [110, 250] on div "Shapes" at bounding box center [110, 300] width 15 height 4
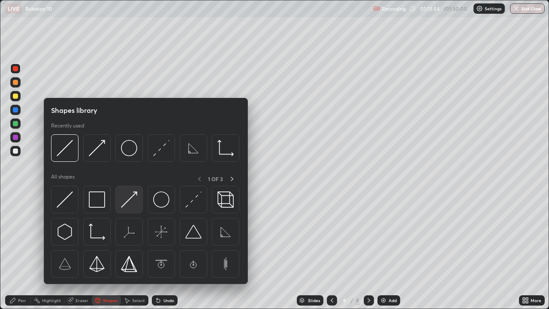
click at [130, 208] on div at bounding box center [128, 199] width 27 height 27
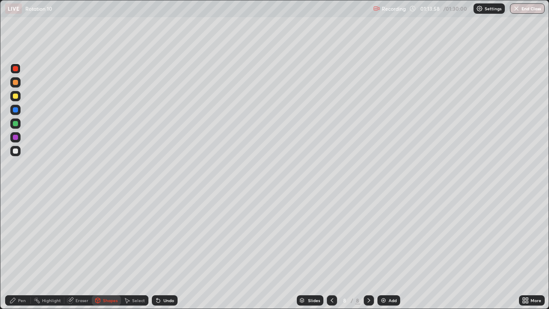
click at [23, 250] on div "Pen" at bounding box center [22, 300] width 8 height 4
click at [111, 250] on div "Shapes" at bounding box center [110, 300] width 15 height 4
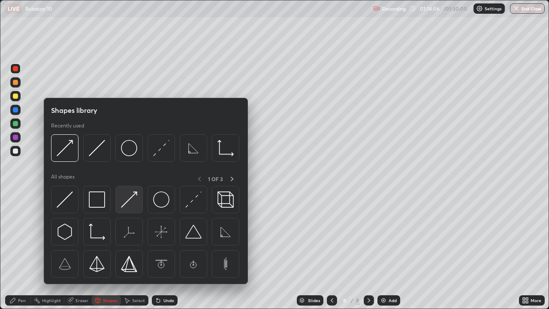
click at [136, 211] on div at bounding box center [128, 199] width 27 height 27
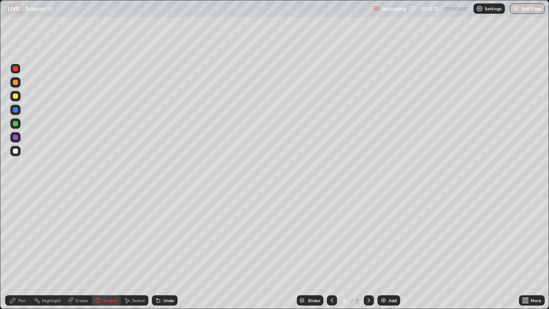
click at [21, 250] on div "Pen" at bounding box center [22, 300] width 8 height 4
click at [18, 153] on div at bounding box center [15, 150] width 5 height 5
click at [15, 69] on div at bounding box center [15, 68] width 5 height 5
click at [166, 250] on div "Undo" at bounding box center [168, 300] width 11 height 4
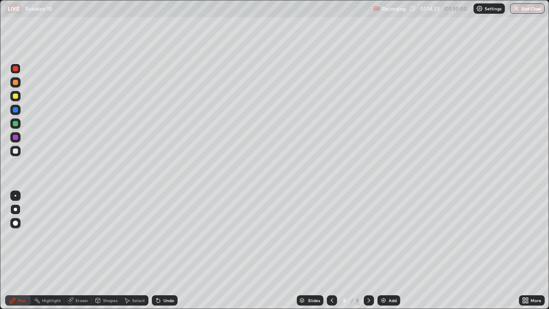
click at [166, 250] on div "Undo" at bounding box center [168, 300] width 11 height 4
click at [73, 250] on icon at bounding box center [71, 299] width 5 height 4
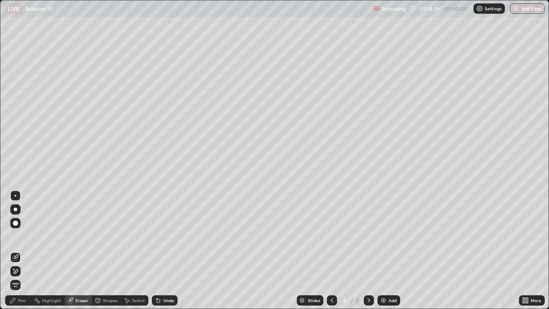
click at [21, 250] on div "Pen" at bounding box center [22, 300] width 8 height 4
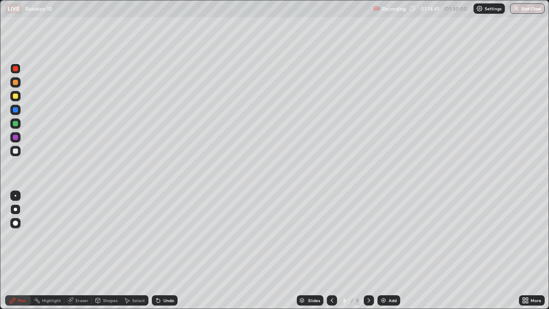
click at [163, 250] on div "Undo" at bounding box center [168, 300] width 11 height 4
click at [14, 139] on div at bounding box center [15, 137] width 5 height 5
click at [109, 250] on div "Shapes" at bounding box center [110, 300] width 15 height 4
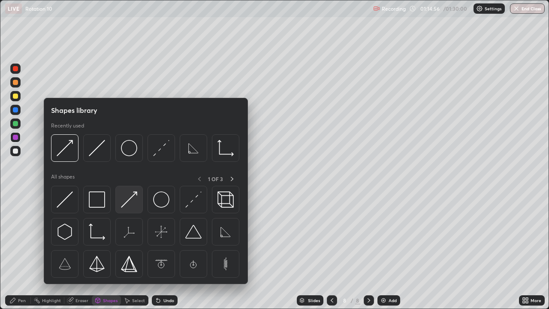
click at [135, 206] on img at bounding box center [129, 199] width 16 height 16
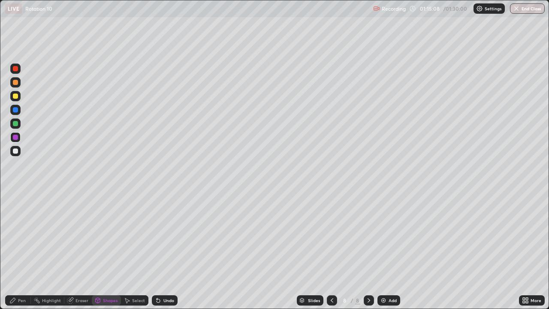
click at [112, 250] on div "Shapes" at bounding box center [110, 300] width 15 height 4
click at [111, 250] on div "Shapes" at bounding box center [110, 300] width 15 height 4
click at [164, 250] on div "Undo" at bounding box center [168, 300] width 11 height 4
click at [160, 250] on icon at bounding box center [158, 300] width 7 height 7
click at [13, 151] on div at bounding box center [15, 150] width 5 height 5
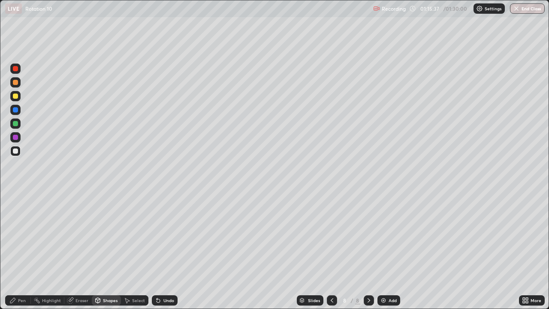
click at [161, 250] on div "Undo" at bounding box center [165, 300] width 26 height 10
click at [24, 250] on div "Pen" at bounding box center [22, 300] width 8 height 4
click at [18, 151] on div at bounding box center [15, 151] width 10 height 10
click at [12, 137] on div at bounding box center [15, 137] width 10 height 10
click at [14, 124] on div at bounding box center [15, 123] width 5 height 5
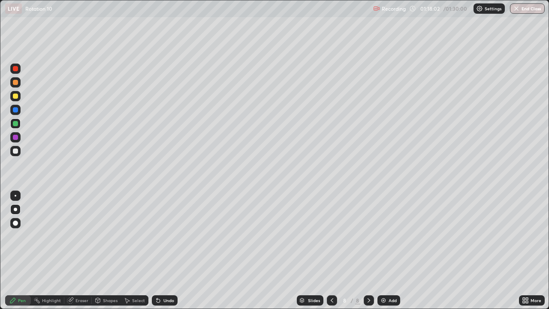
click at [107, 250] on div "Shapes" at bounding box center [110, 300] width 15 height 4
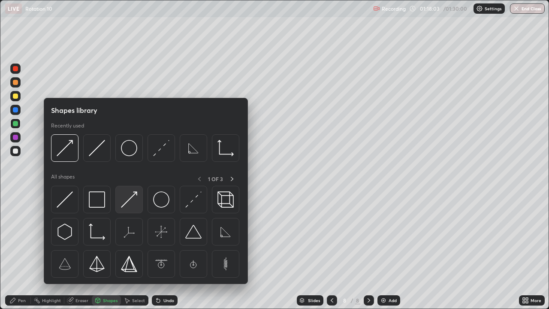
click at [131, 199] on img at bounding box center [129, 199] width 16 height 16
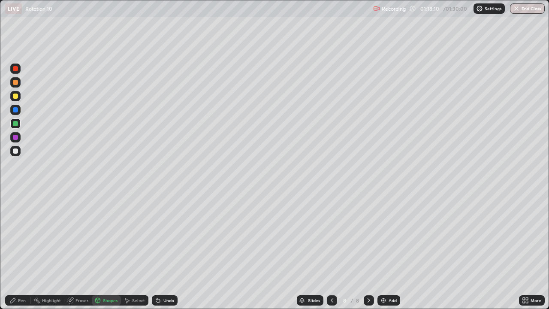
click at [23, 250] on div "Pen" at bounding box center [18, 300] width 26 height 10
click at [15, 152] on div at bounding box center [15, 150] width 5 height 5
click at [167, 250] on div "Undo" at bounding box center [168, 300] width 11 height 4
click at [81, 250] on div "Eraser" at bounding box center [81, 300] width 13 height 4
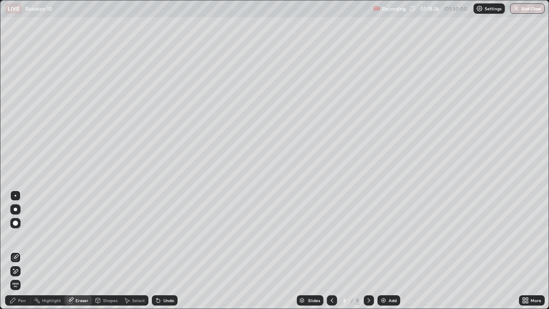
click at [15, 250] on icon at bounding box center [12, 300] width 5 height 5
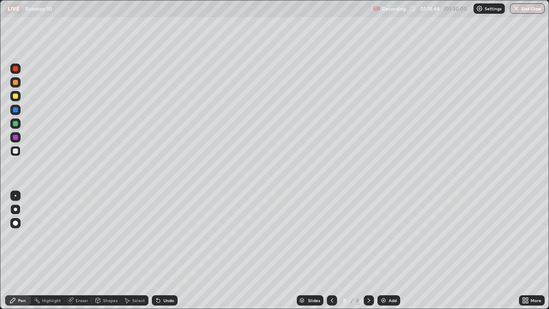
click at [78, 250] on div "Eraser" at bounding box center [77, 300] width 27 height 10
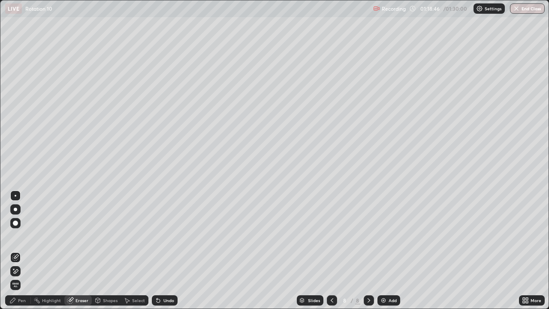
click at [21, 250] on div "Pen" at bounding box center [22, 300] width 8 height 4
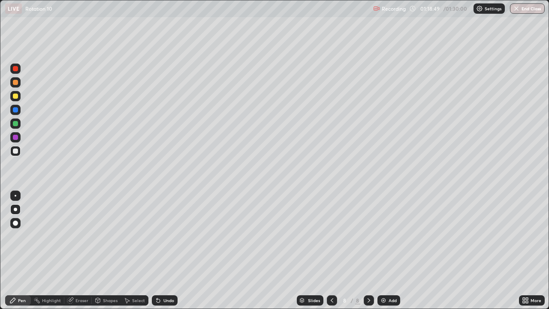
click at [77, 250] on div "Eraser" at bounding box center [81, 300] width 13 height 4
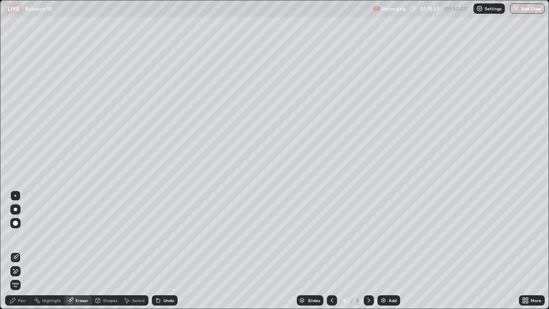
click at [18, 250] on div "Pen" at bounding box center [18, 300] width 26 height 10
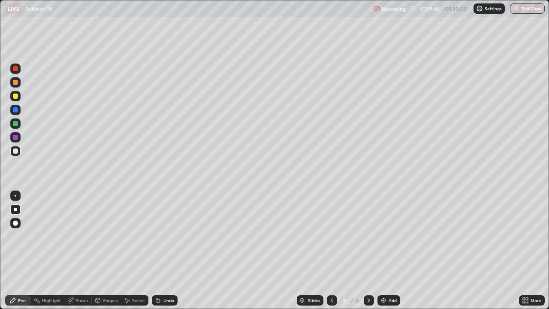
click at [166, 250] on div "Undo" at bounding box center [168, 300] width 11 height 4
click at [107, 250] on div "Shapes" at bounding box center [110, 300] width 15 height 4
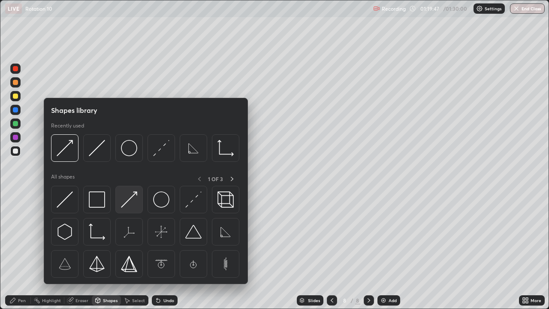
click at [131, 204] on img at bounding box center [129, 199] width 16 height 16
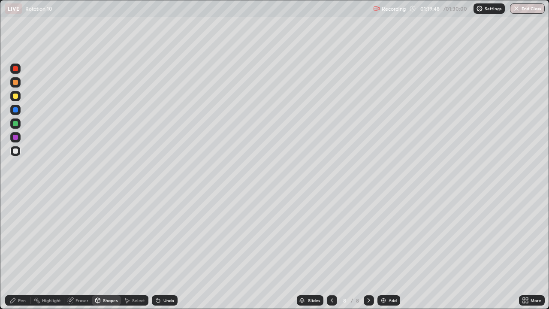
click at [17, 137] on div at bounding box center [15, 137] width 5 height 5
click at [23, 250] on div "Pen" at bounding box center [22, 300] width 8 height 4
click at [15, 126] on div at bounding box center [15, 123] width 5 height 5
click at [105, 250] on div "Shapes" at bounding box center [110, 300] width 15 height 4
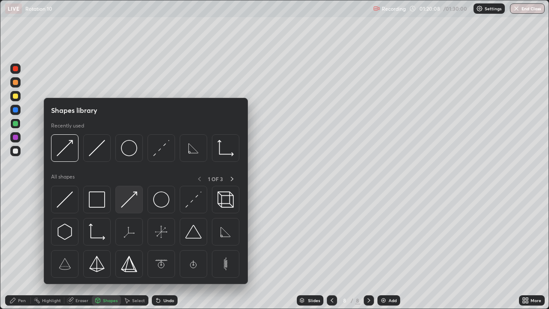
click at [130, 205] on img at bounding box center [129, 199] width 16 height 16
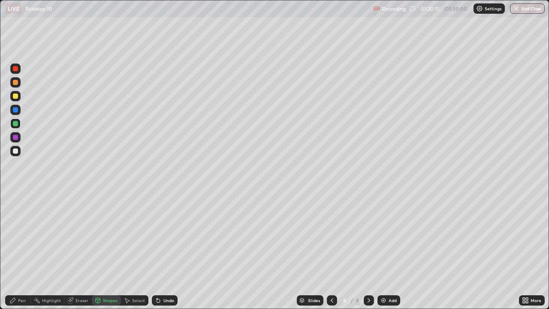
click at [19, 250] on div "Pen" at bounding box center [22, 300] width 8 height 4
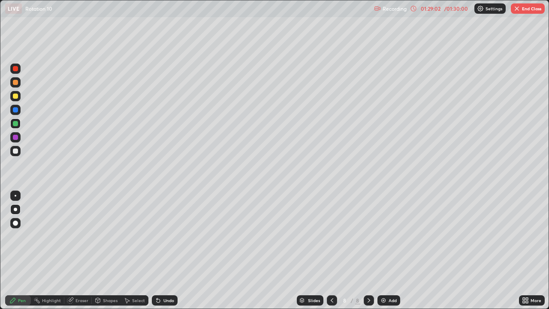
click at [523, 11] on button "End Class" at bounding box center [528, 8] width 34 height 10
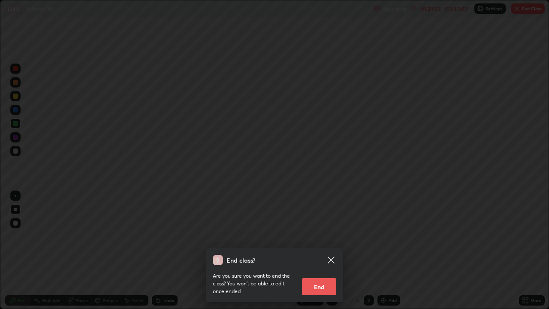
click at [322, 250] on button "End" at bounding box center [319, 286] width 34 height 17
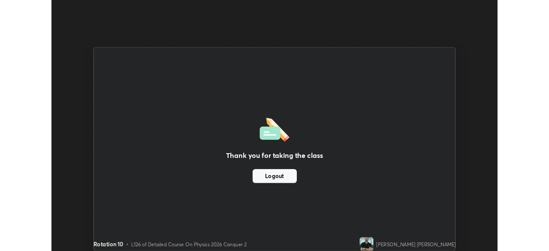
scroll to position [42640, 42342]
